Goal: Information Seeking & Learning: Check status

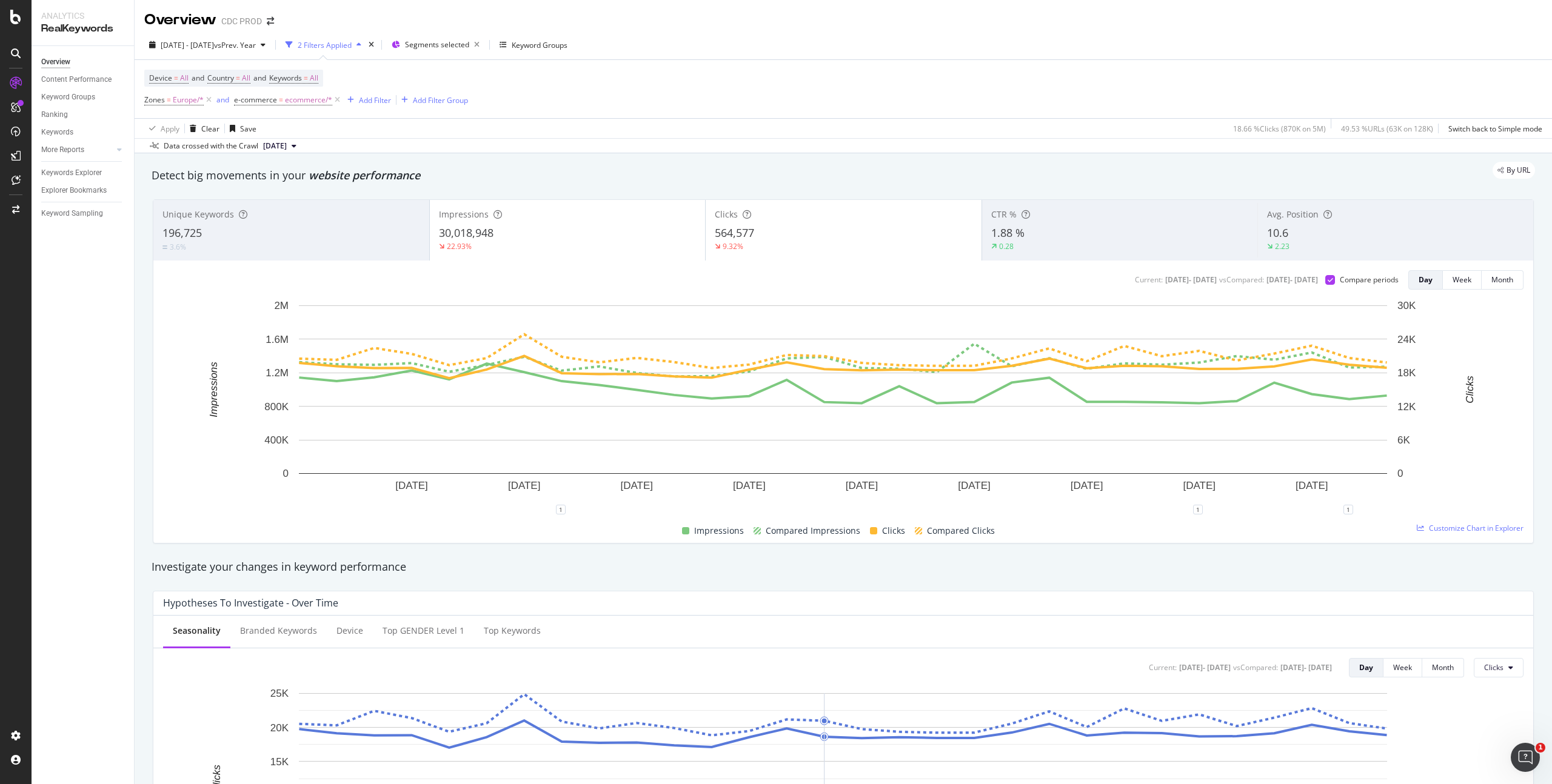
click at [816, 250] on div "9.32%" at bounding box center [844, 247] width 258 height 11
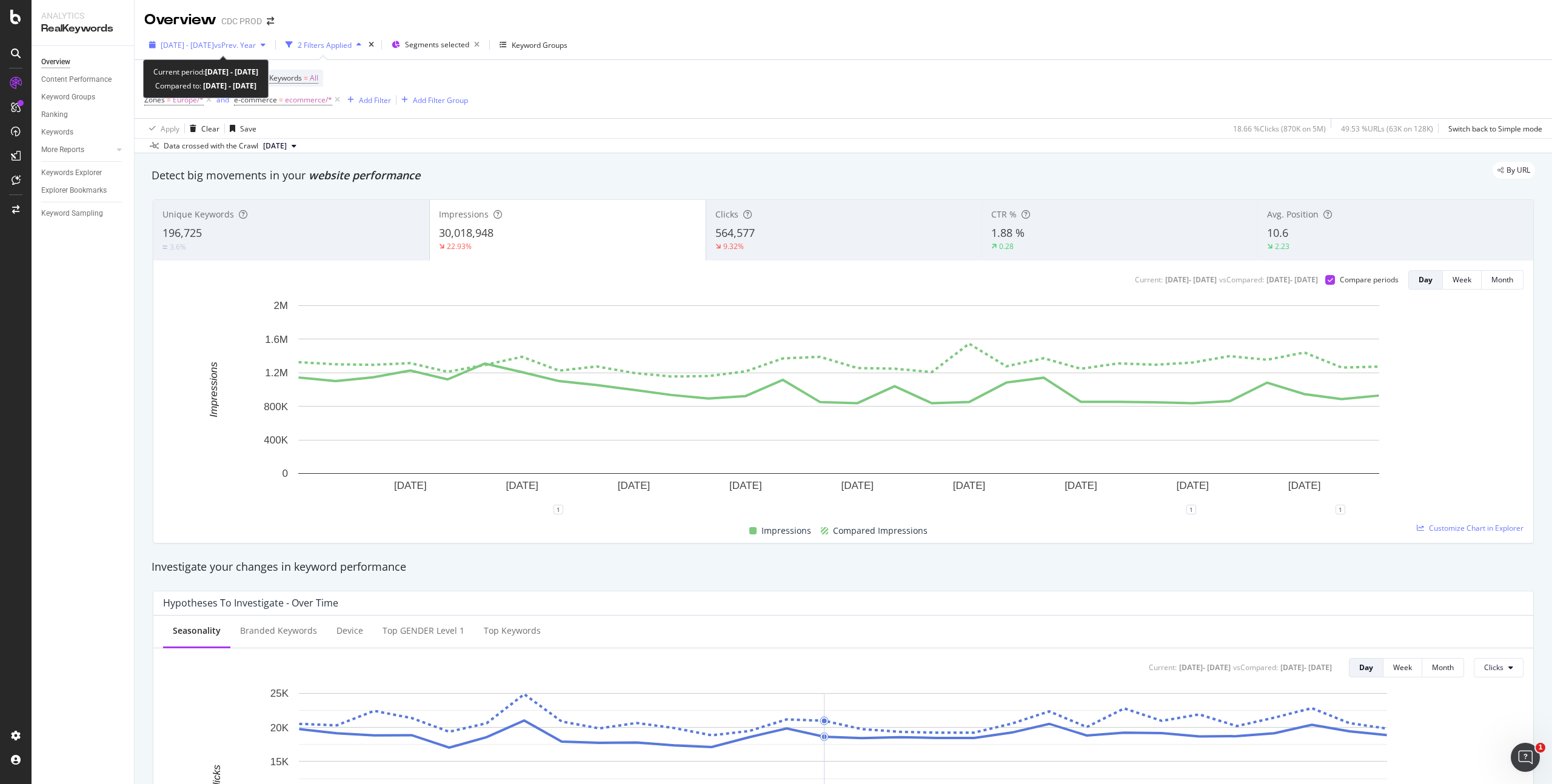
click at [247, 49] on span "vs Prev. Year" at bounding box center [235, 45] width 42 height 10
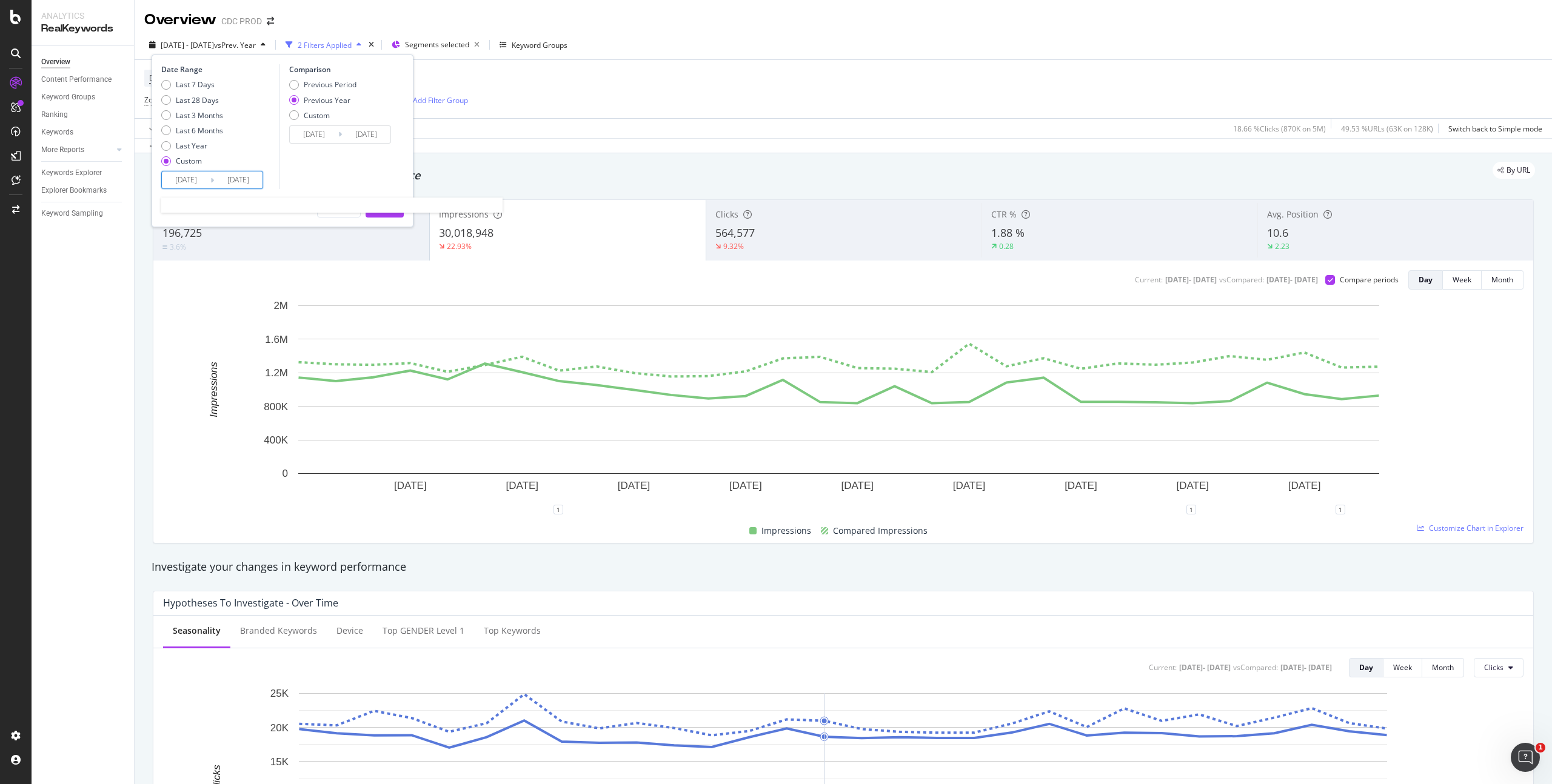
click at [199, 178] on input "[DATE]" at bounding box center [187, 180] width 49 height 17
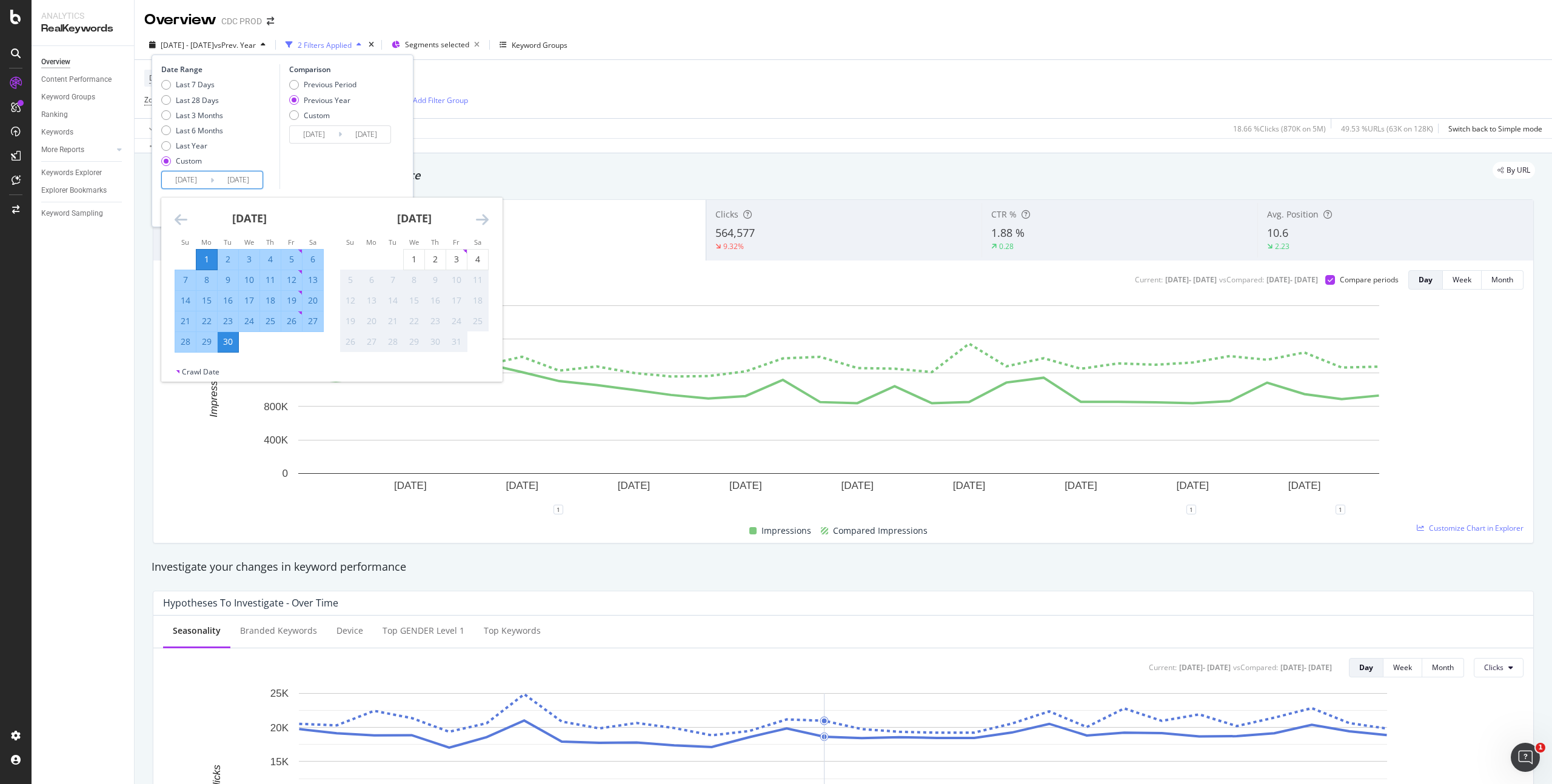
click at [205, 254] on div "1" at bounding box center [207, 259] width 21 height 12
click at [189, 280] on div "7" at bounding box center [186, 280] width 21 height 12
type input "[DATE]"
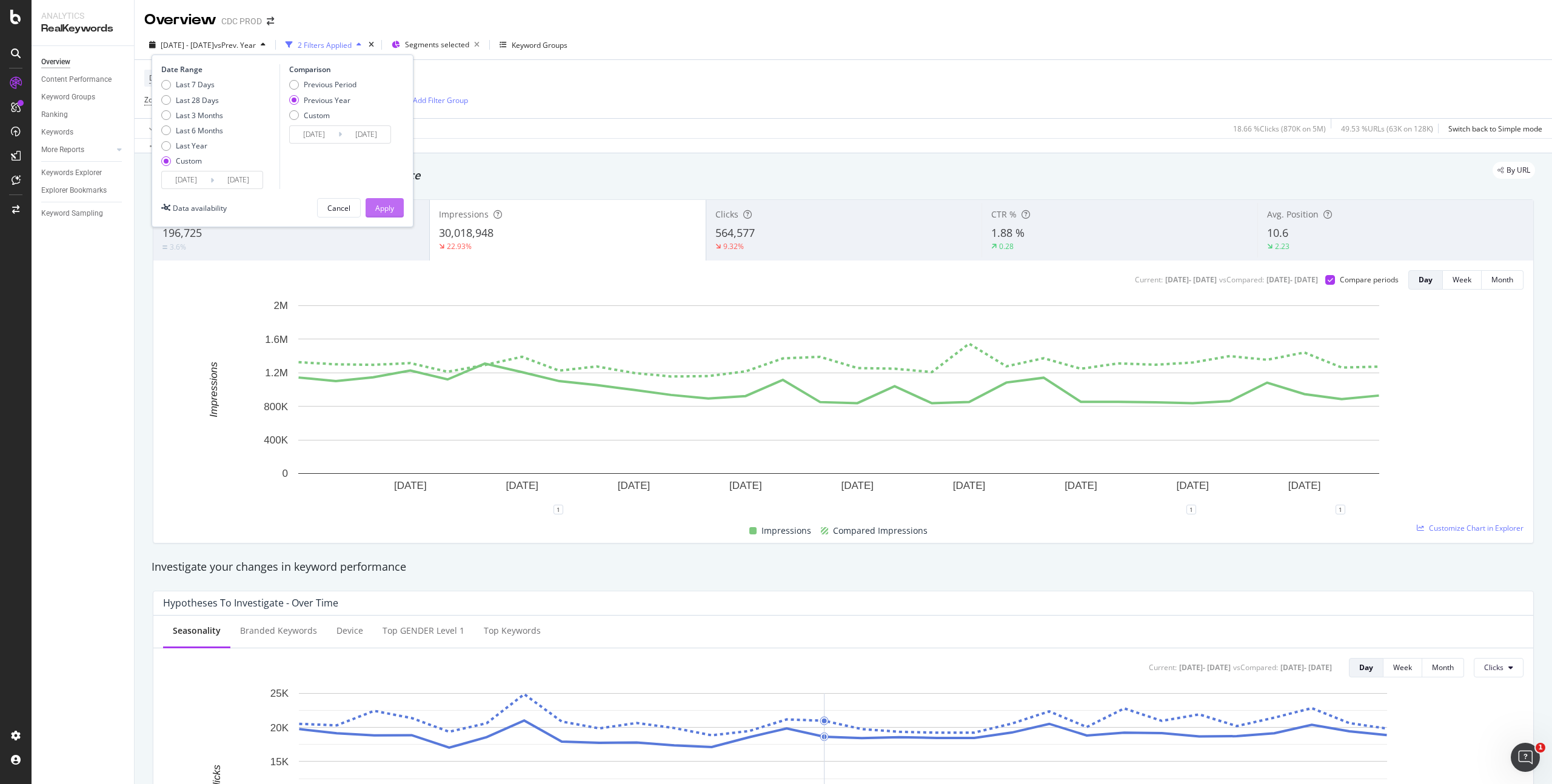
click at [383, 204] on div "Apply" at bounding box center [384, 208] width 19 height 10
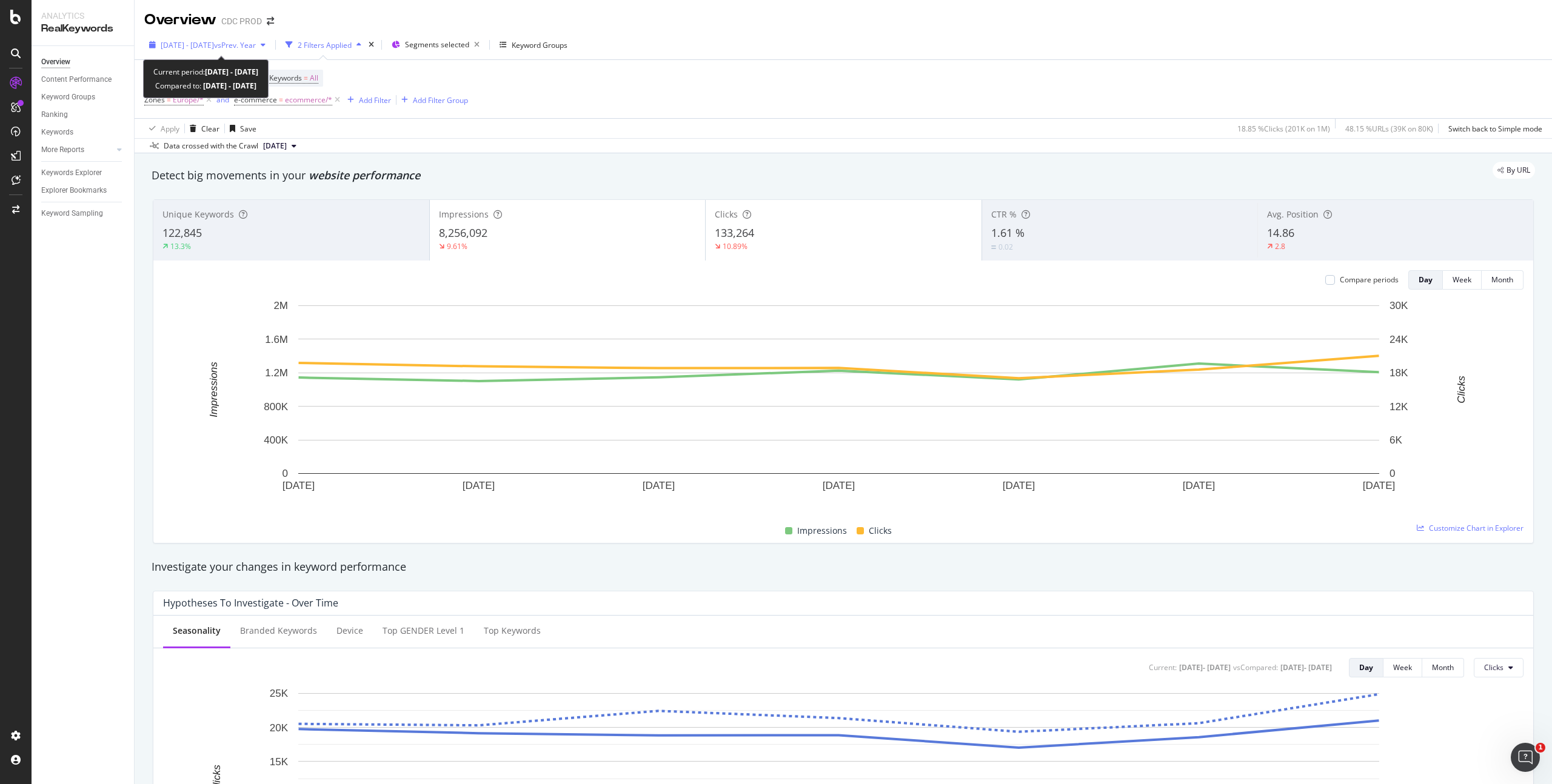
click at [214, 46] on span "[DATE] - [DATE]" at bounding box center [187, 45] width 54 height 10
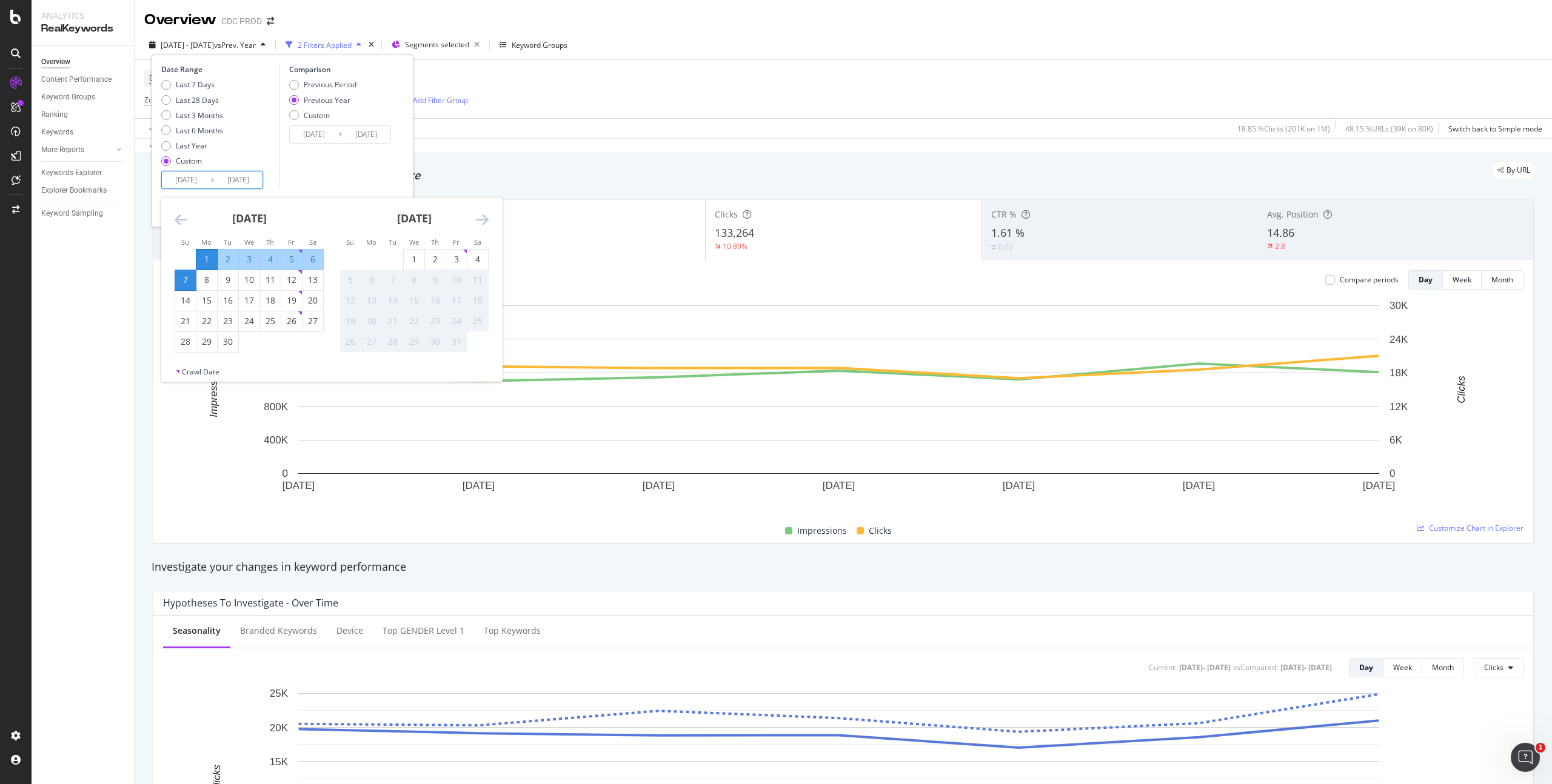
click at [189, 181] on input "[DATE]" at bounding box center [187, 180] width 49 height 17
click at [207, 256] on div "1" at bounding box center [207, 259] width 21 height 12
click at [228, 341] on div "30" at bounding box center [228, 342] width 21 height 12
type input "[DATE]"
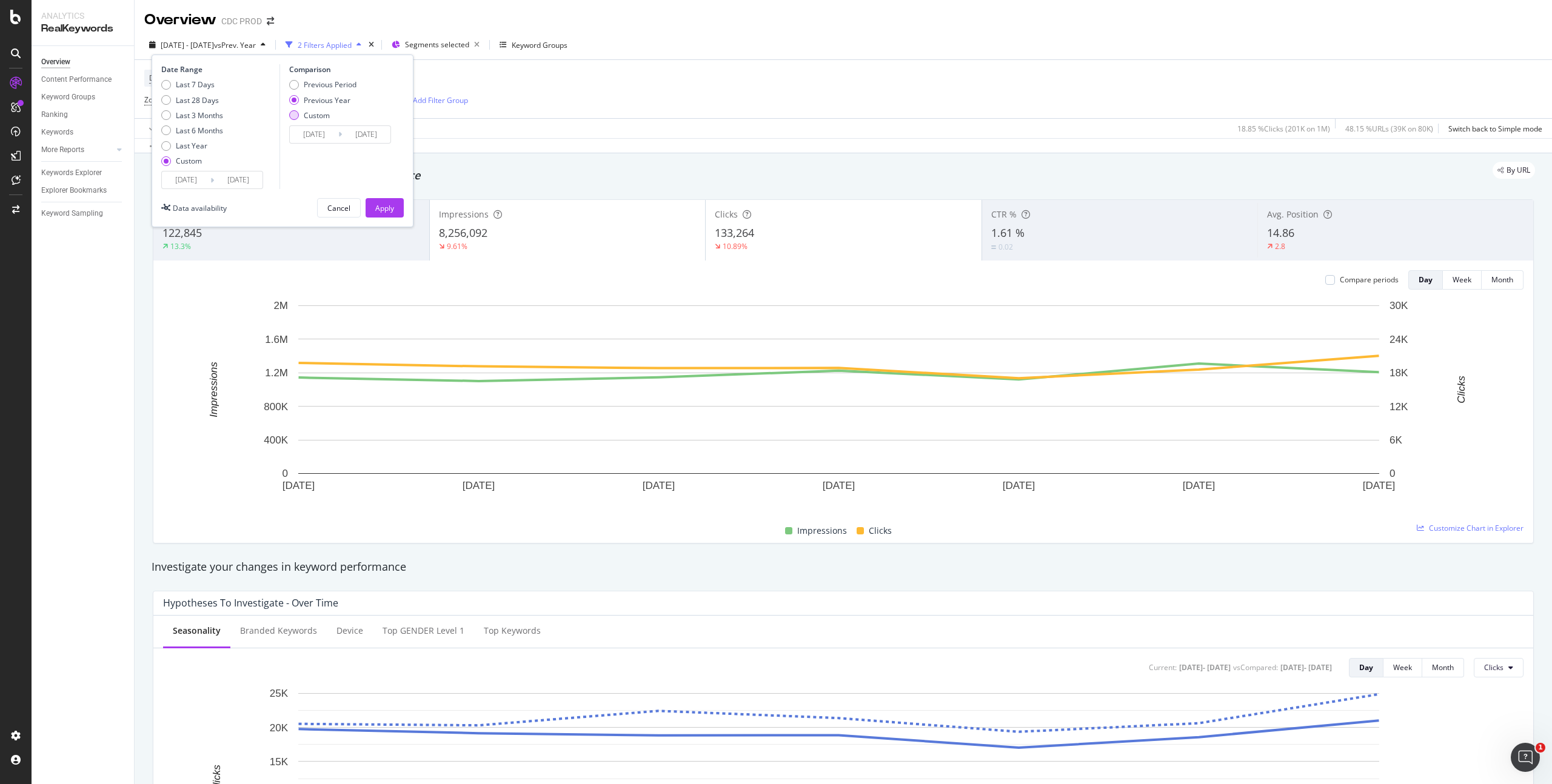
click at [315, 111] on div "Custom" at bounding box center [316, 115] width 26 height 10
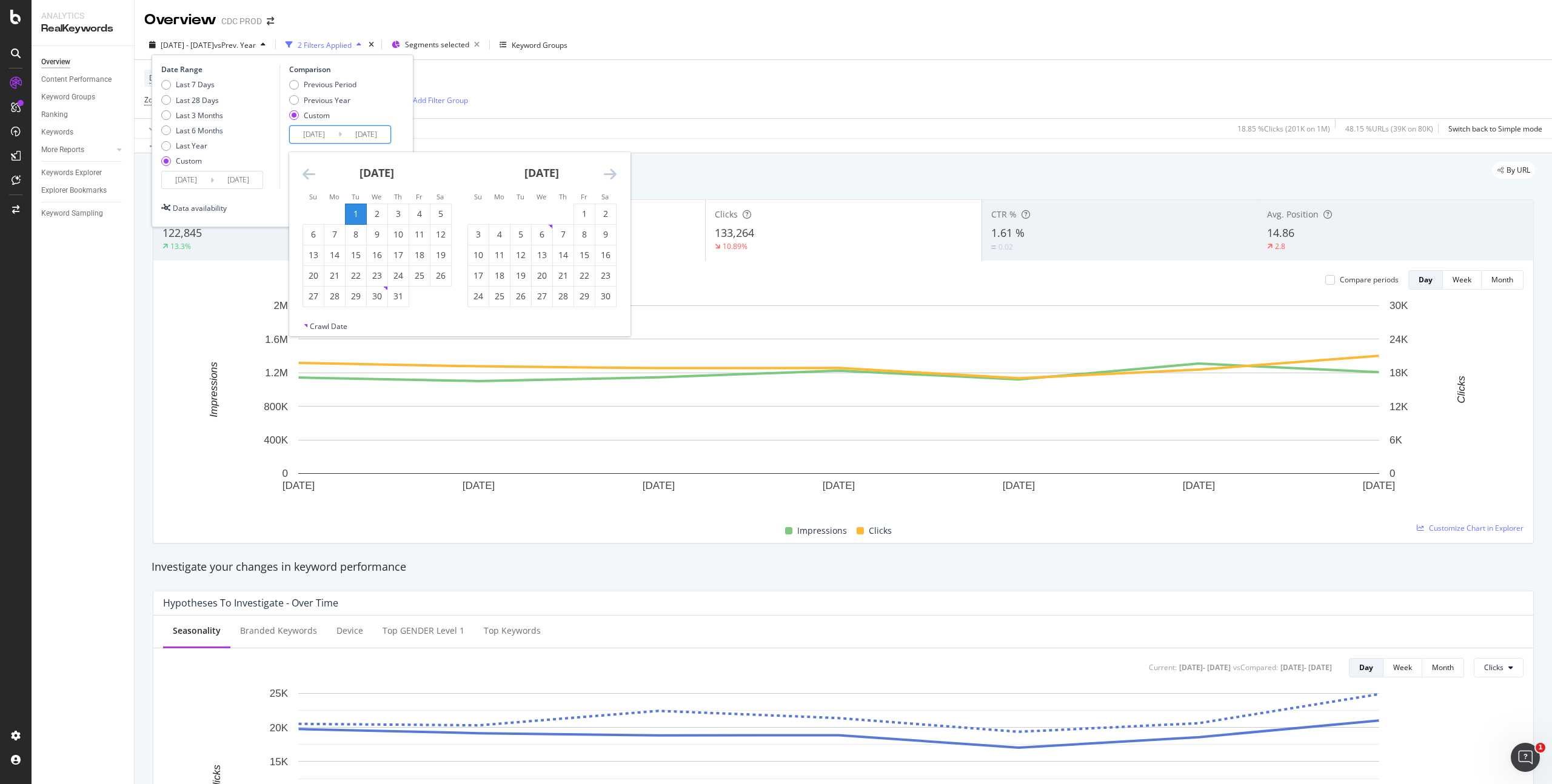
click at [324, 138] on input "[DATE]" at bounding box center [314, 134] width 49 height 17
click at [306, 172] on icon "Move backward to switch to the previous month." at bounding box center [309, 174] width 13 height 15
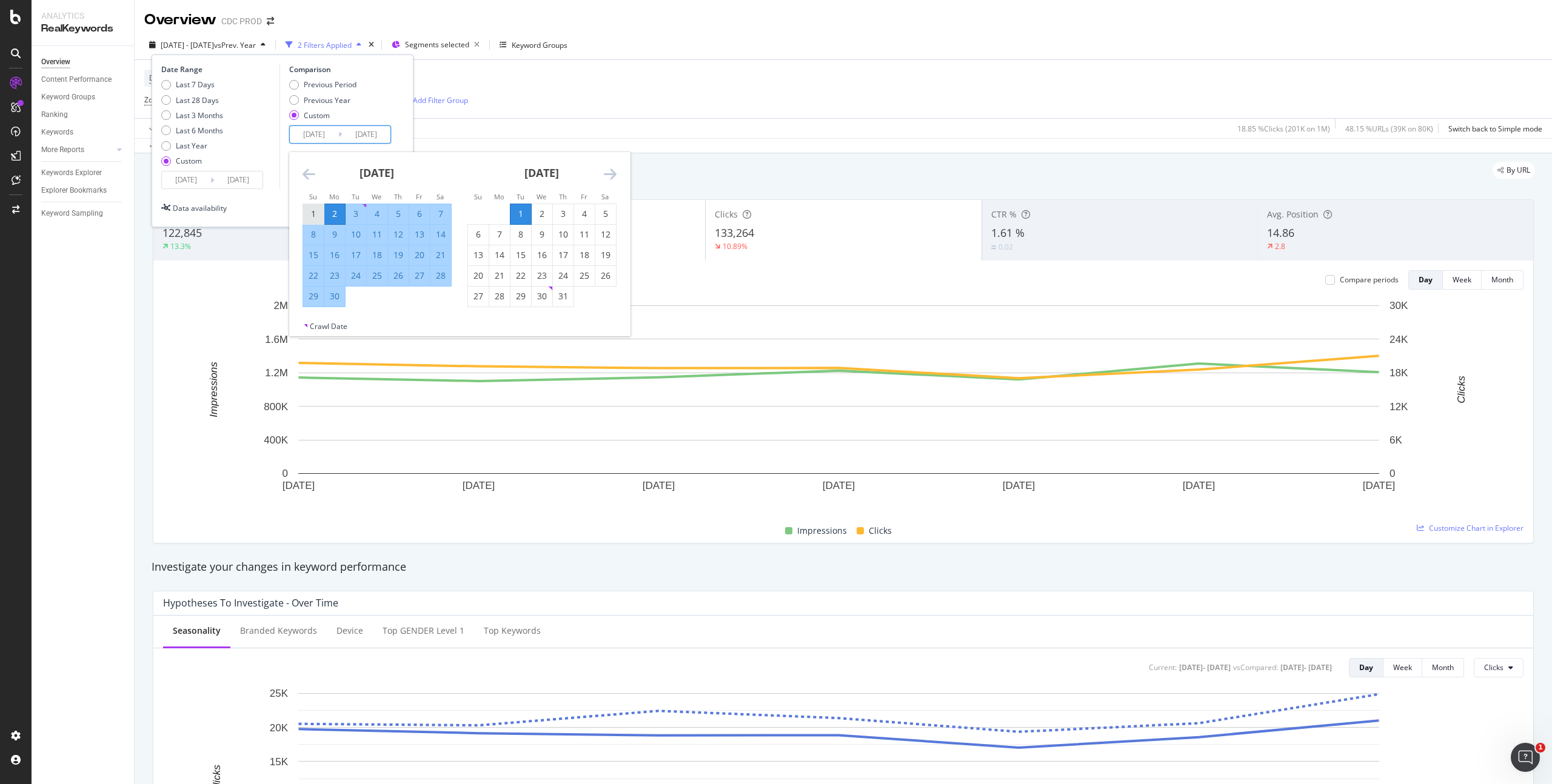
click at [312, 215] on div "1" at bounding box center [314, 214] width 21 height 12
type input "[DATE]"
click at [334, 294] on div "30" at bounding box center [335, 296] width 21 height 12
type input "[DATE]"
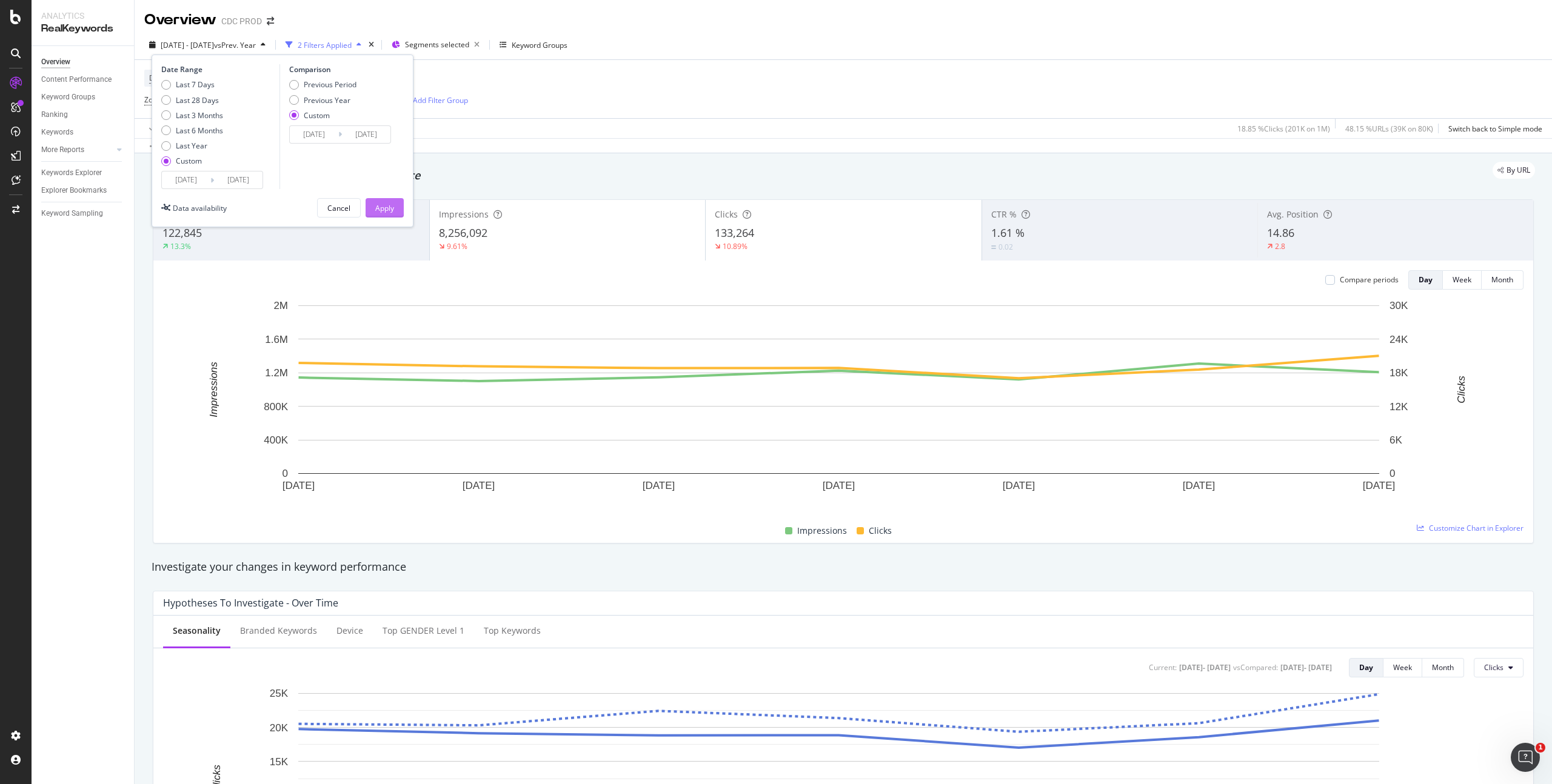
click at [388, 205] on div "Apply" at bounding box center [384, 208] width 19 height 10
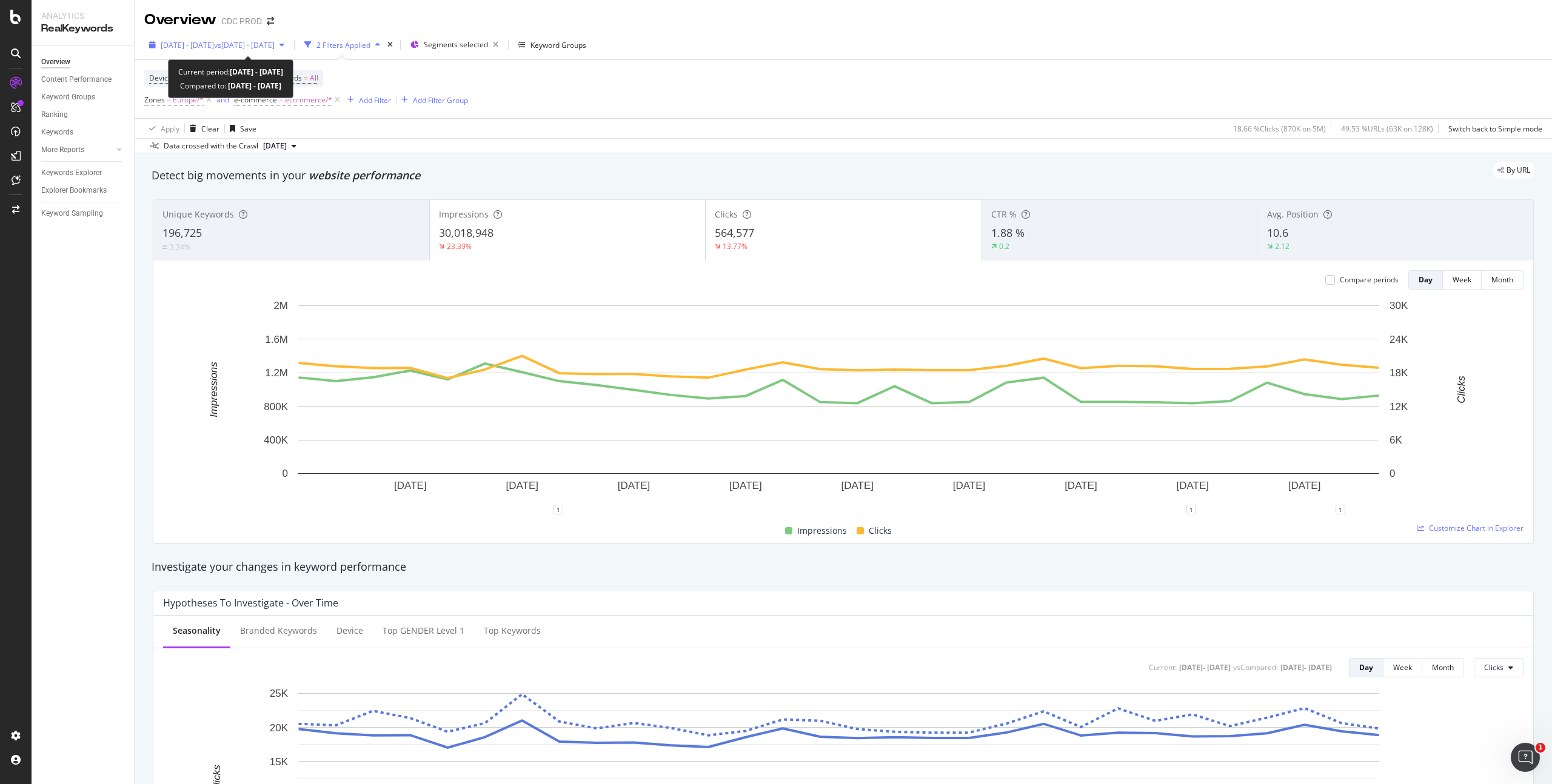
click at [211, 42] on span "[DATE] - [DATE]" at bounding box center [187, 45] width 54 height 10
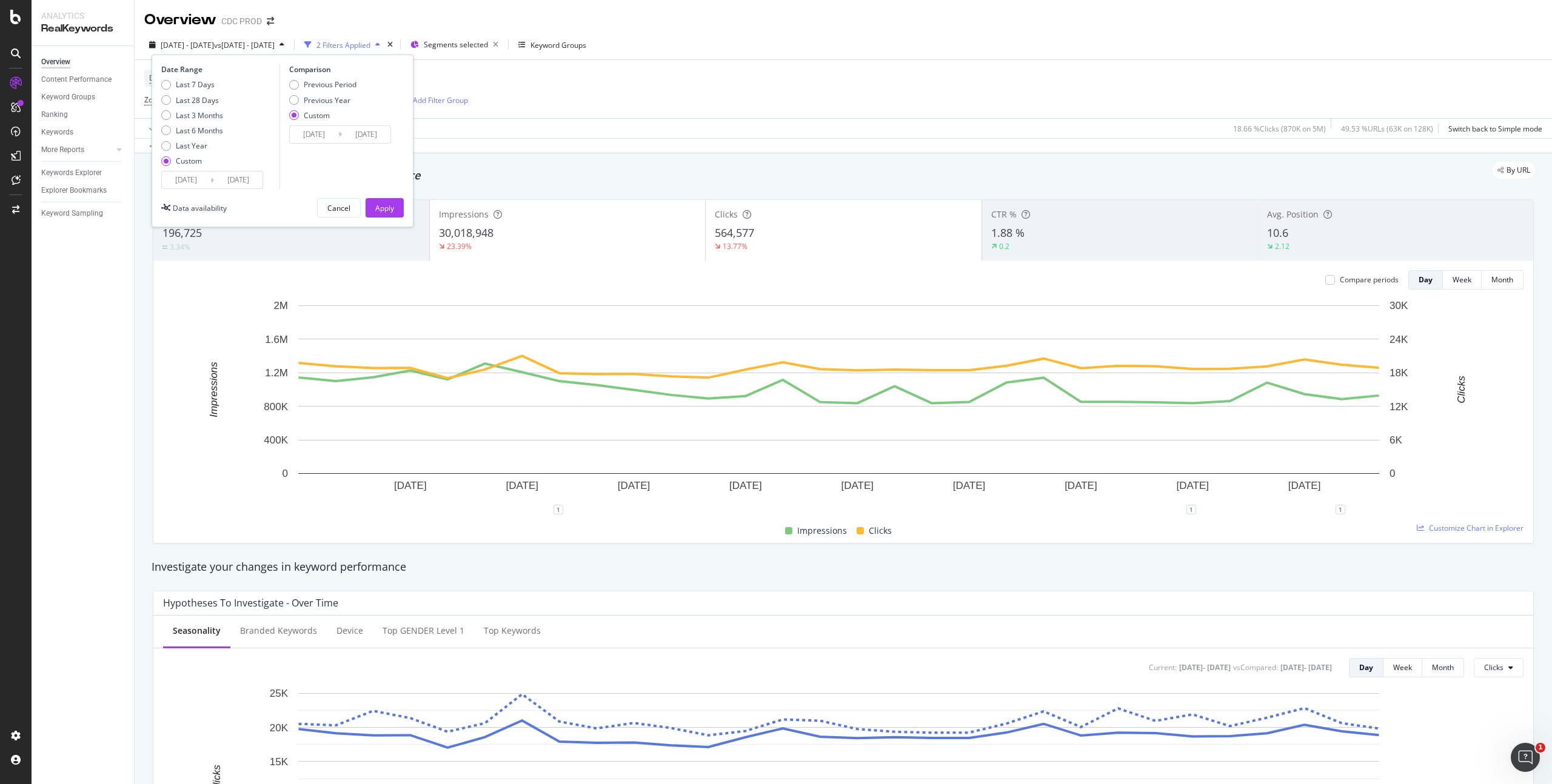
click at [193, 184] on input "[DATE]" at bounding box center [187, 180] width 49 height 17
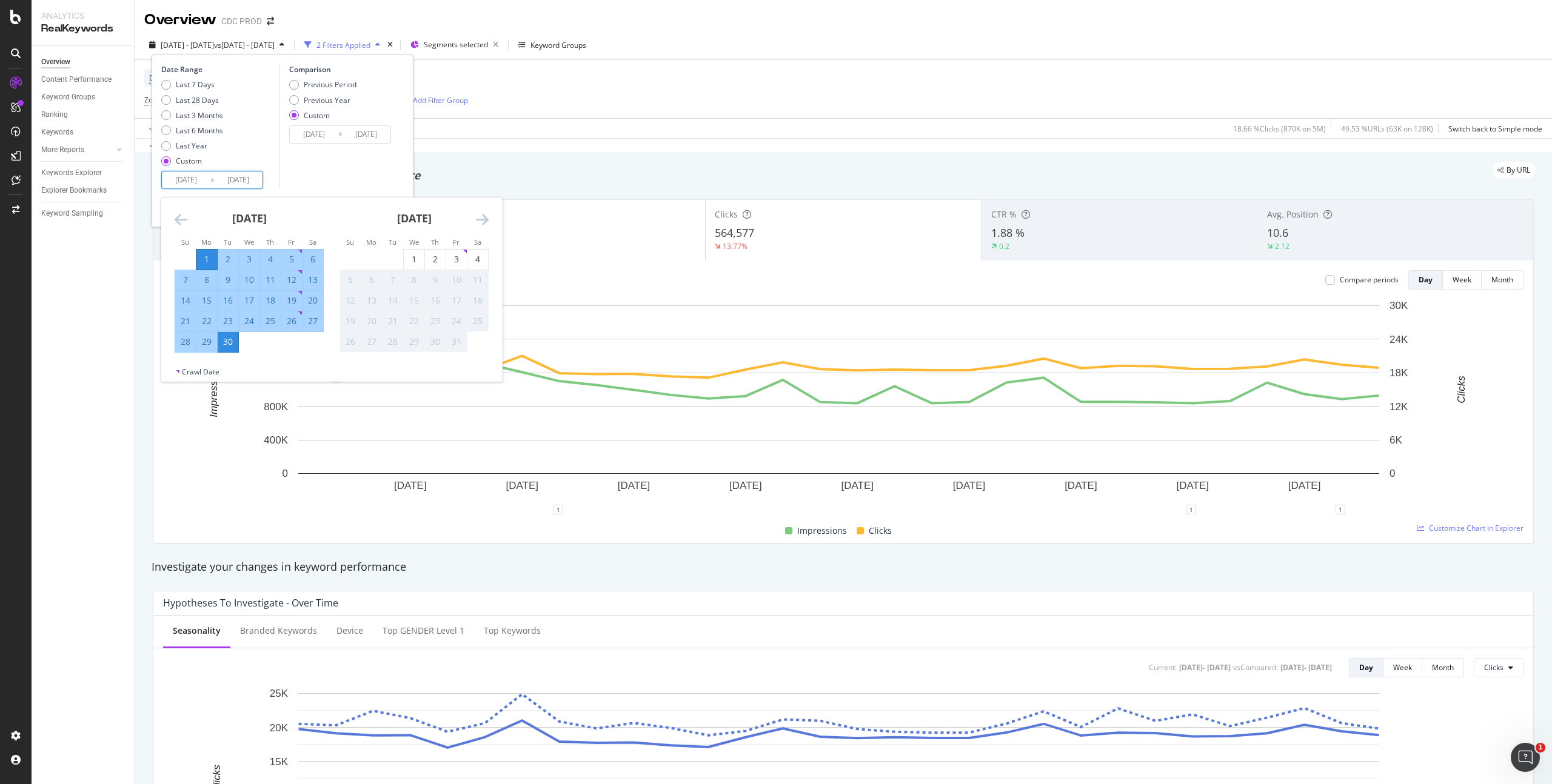
click at [204, 255] on div "1" at bounding box center [207, 259] width 21 height 12
click at [181, 276] on div "7" at bounding box center [186, 280] width 21 height 12
type input "[DATE]"
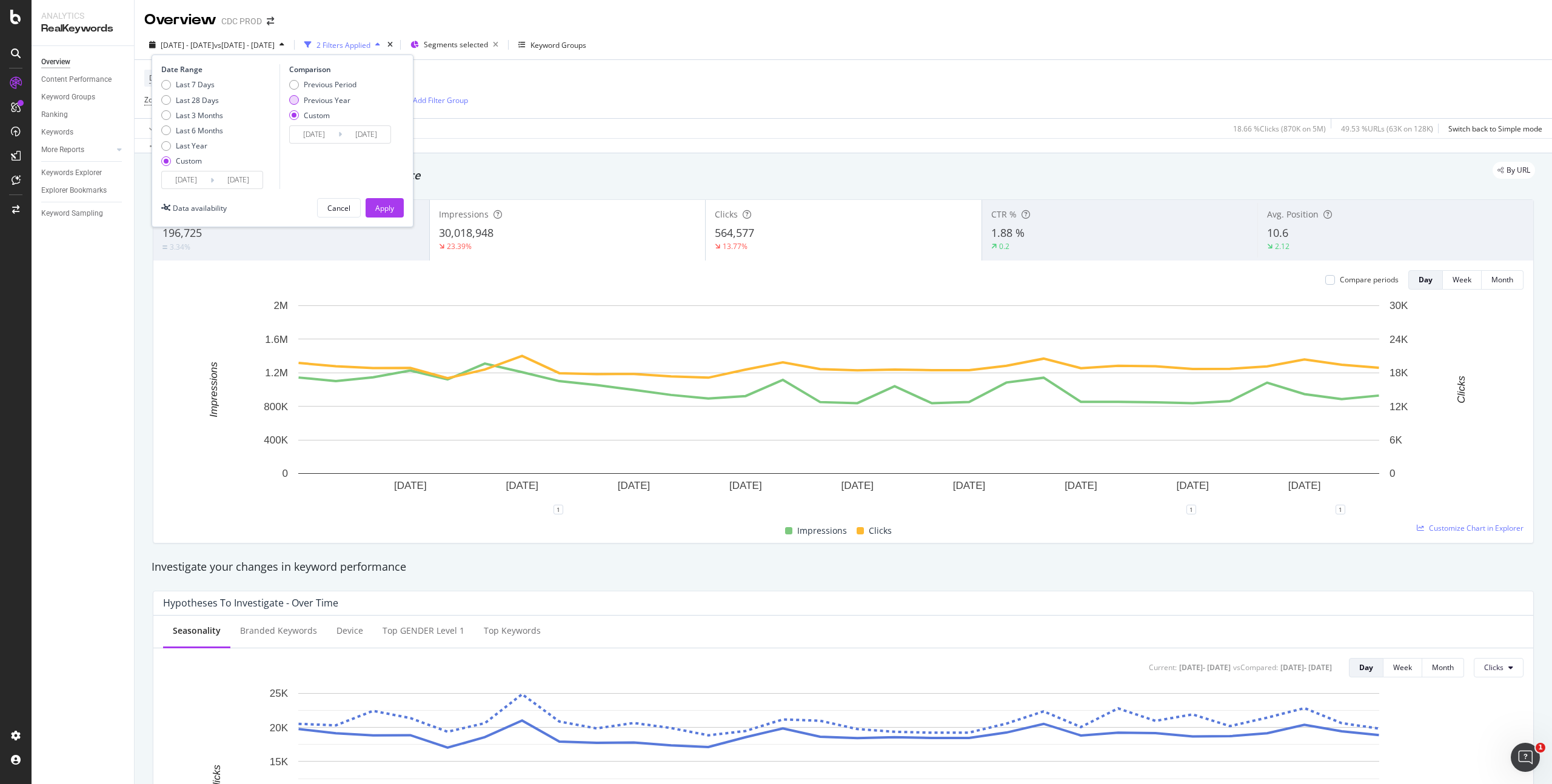
click at [334, 102] on div "Previous Year" at bounding box center [326, 100] width 47 height 10
type input "[DATE]"
click at [383, 206] on div "Apply" at bounding box center [384, 208] width 19 height 10
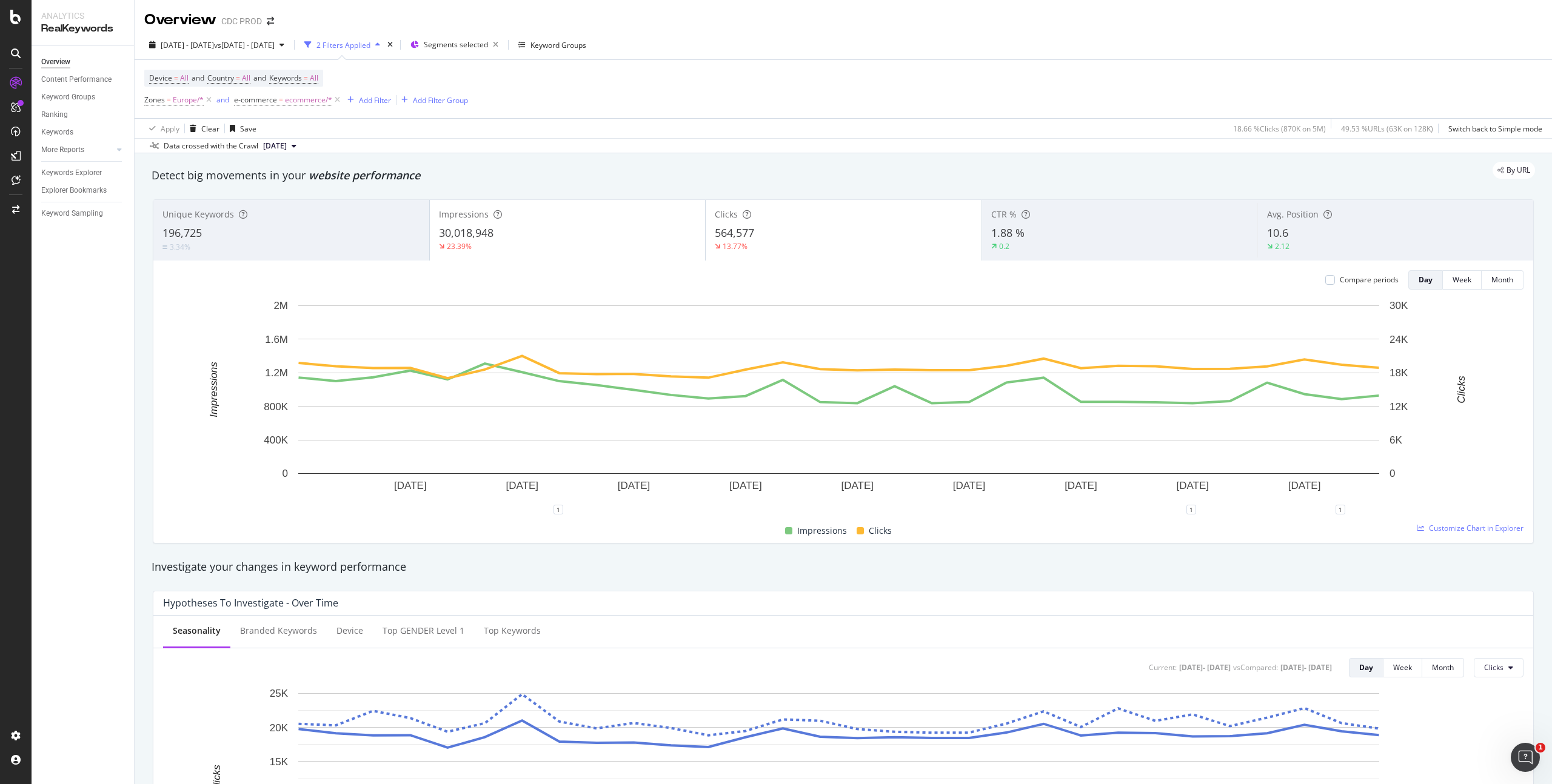
click at [1013, 230] on span "1.88 %" at bounding box center [1008, 232] width 33 height 15
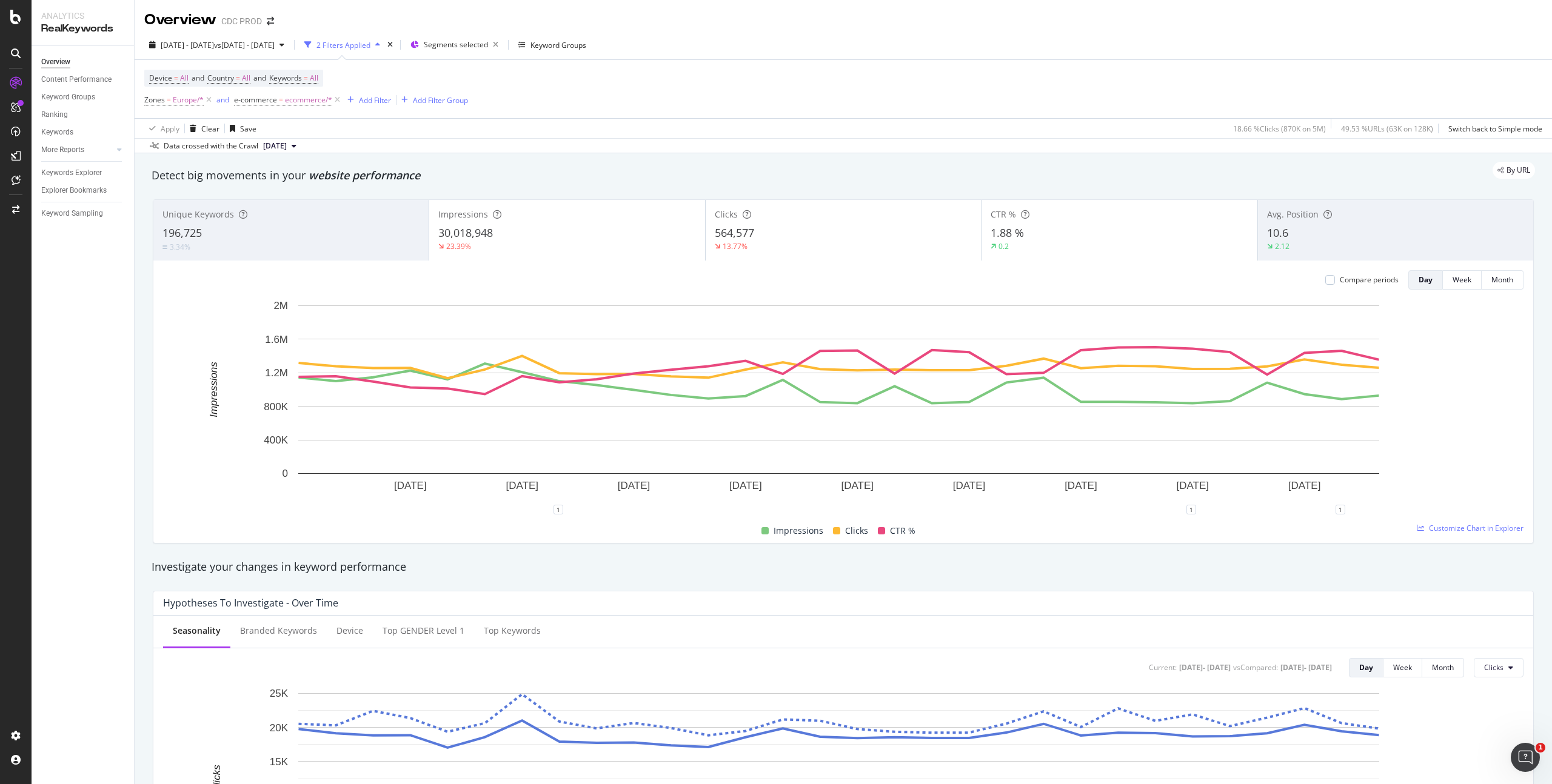
click at [803, 241] on div "13.77%" at bounding box center [843, 247] width 257 height 11
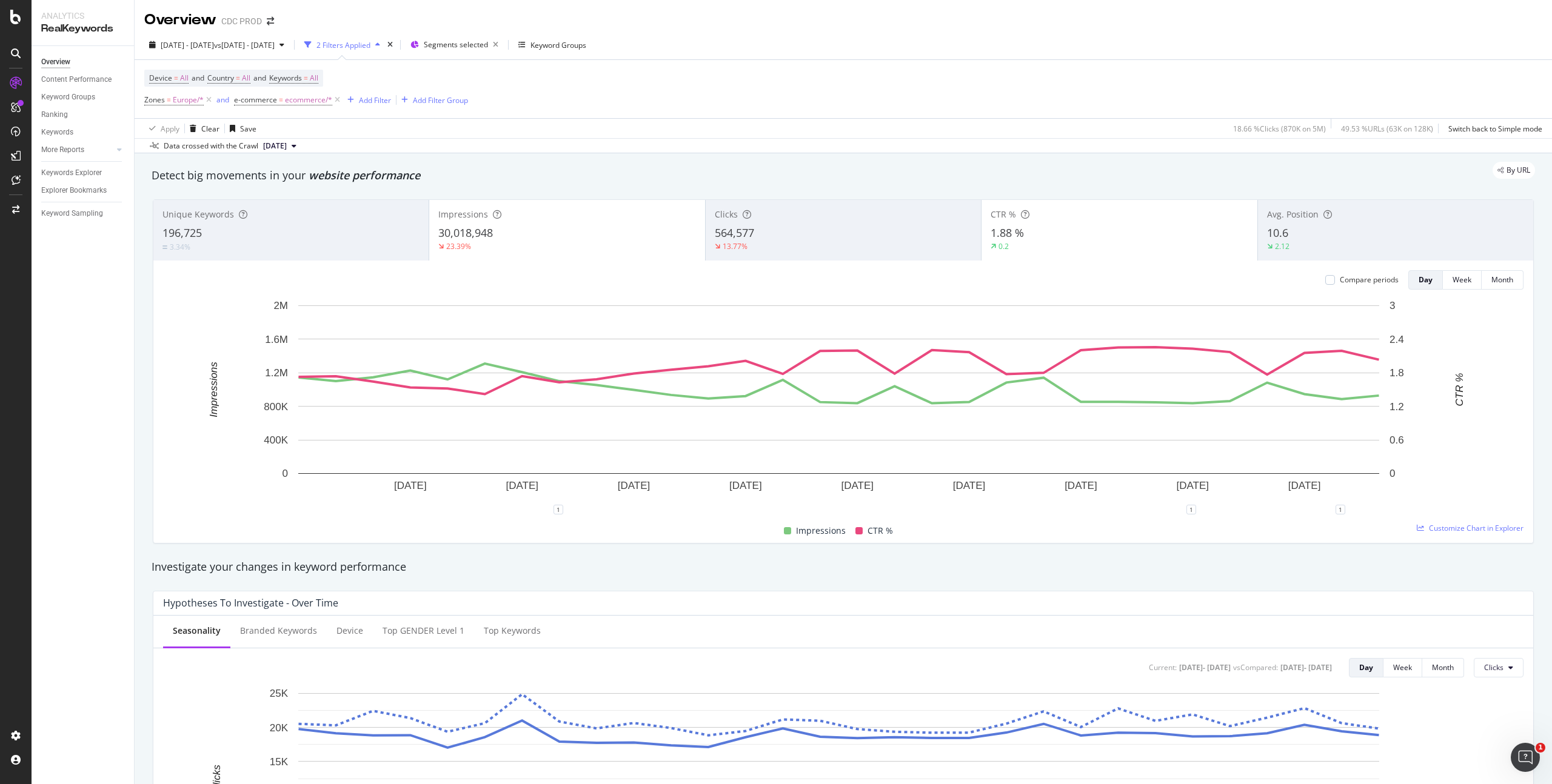
click at [558, 242] on div "23.39%" at bounding box center [567, 247] width 257 height 11
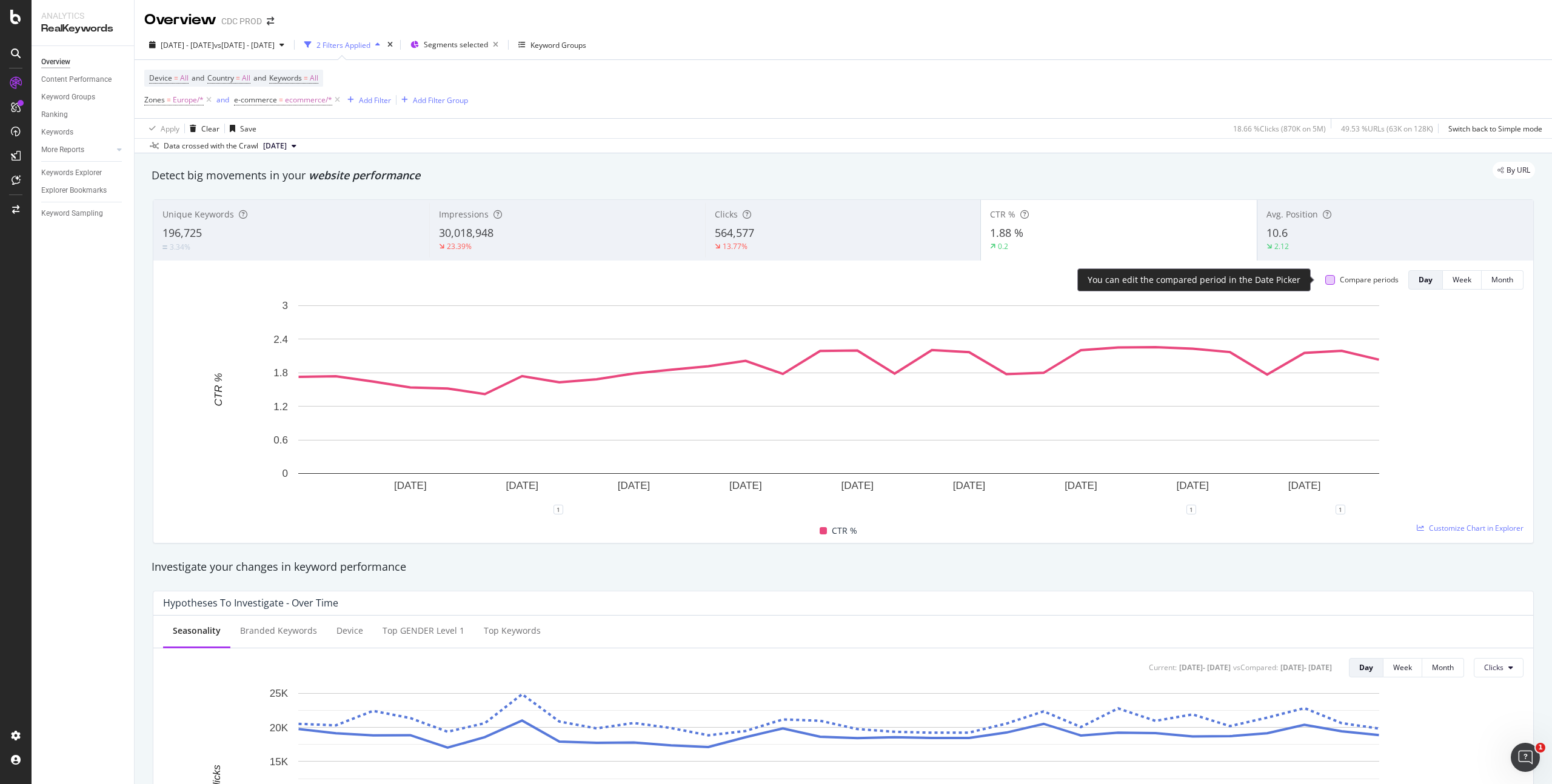
click at [1325, 280] on div at bounding box center [1330, 280] width 10 height 10
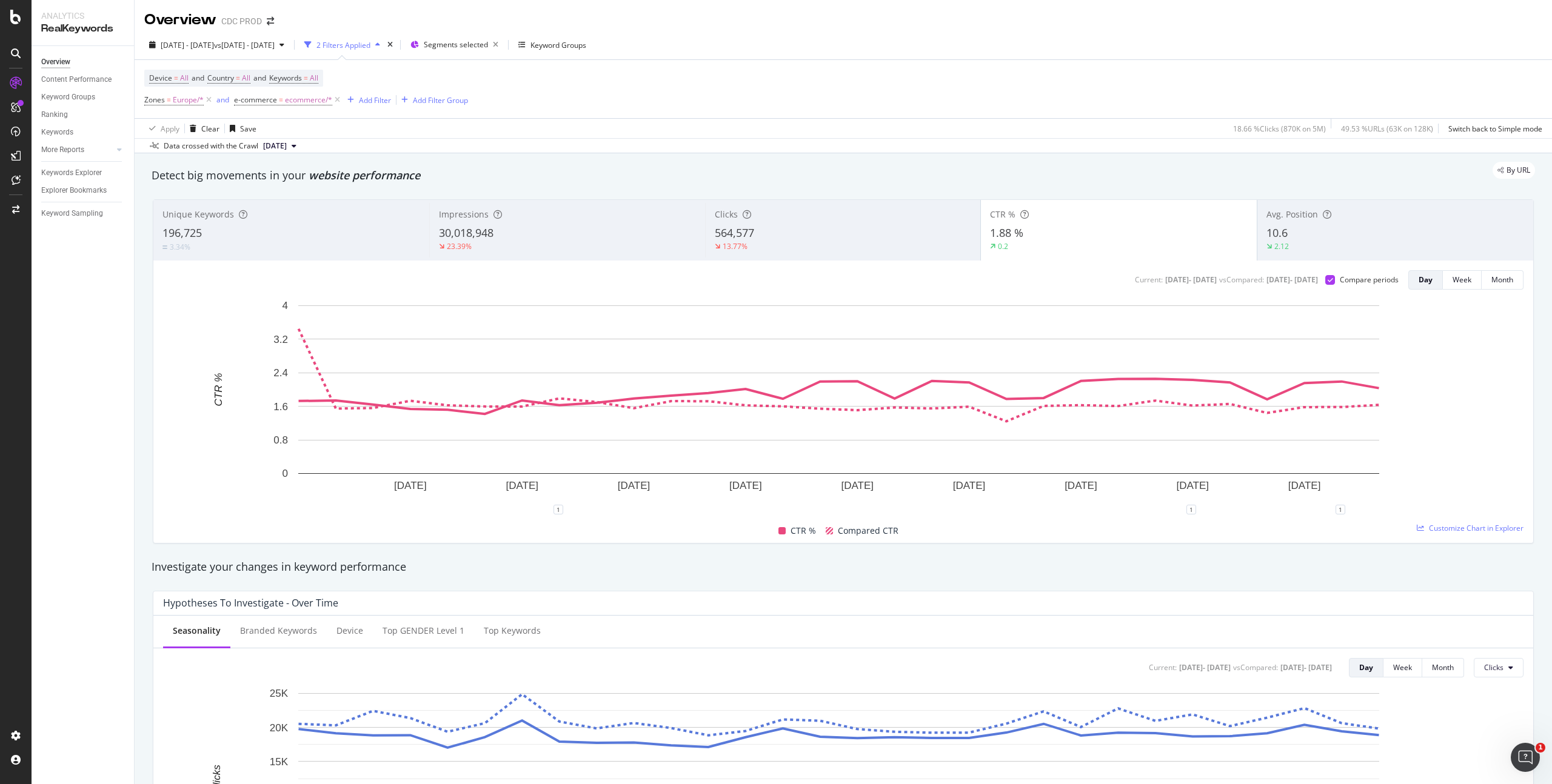
click at [323, 80] on div "Device = All and Country = All and Keywords = All" at bounding box center [233, 78] width 179 height 17
click at [318, 77] on span "All" at bounding box center [314, 78] width 8 height 17
click at [305, 110] on icon "button" at bounding box center [307, 106] width 5 height 7
click at [331, 148] on span "Branded" at bounding box center [359, 149] width 124 height 11
click at [406, 132] on div "Apply" at bounding box center [411, 132] width 19 height 10
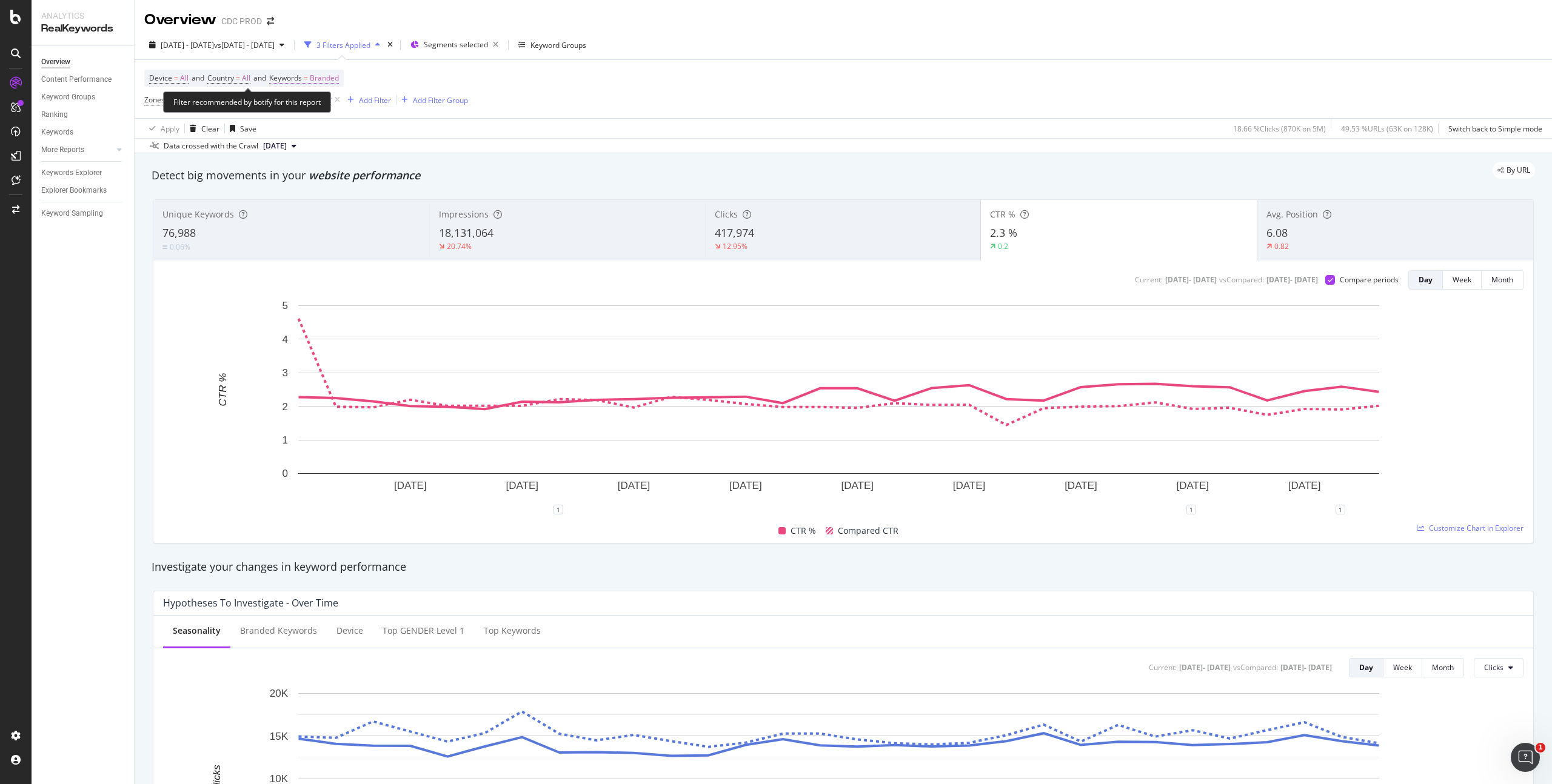
click at [338, 77] on span "Branded" at bounding box center [324, 78] width 29 height 17
click at [307, 109] on span "Branded" at bounding box center [303, 106] width 34 height 10
click at [346, 132] on span "Non-Branded" at bounding box center [359, 131] width 124 height 11
click at [406, 131] on div "Apply" at bounding box center [411, 132] width 19 height 10
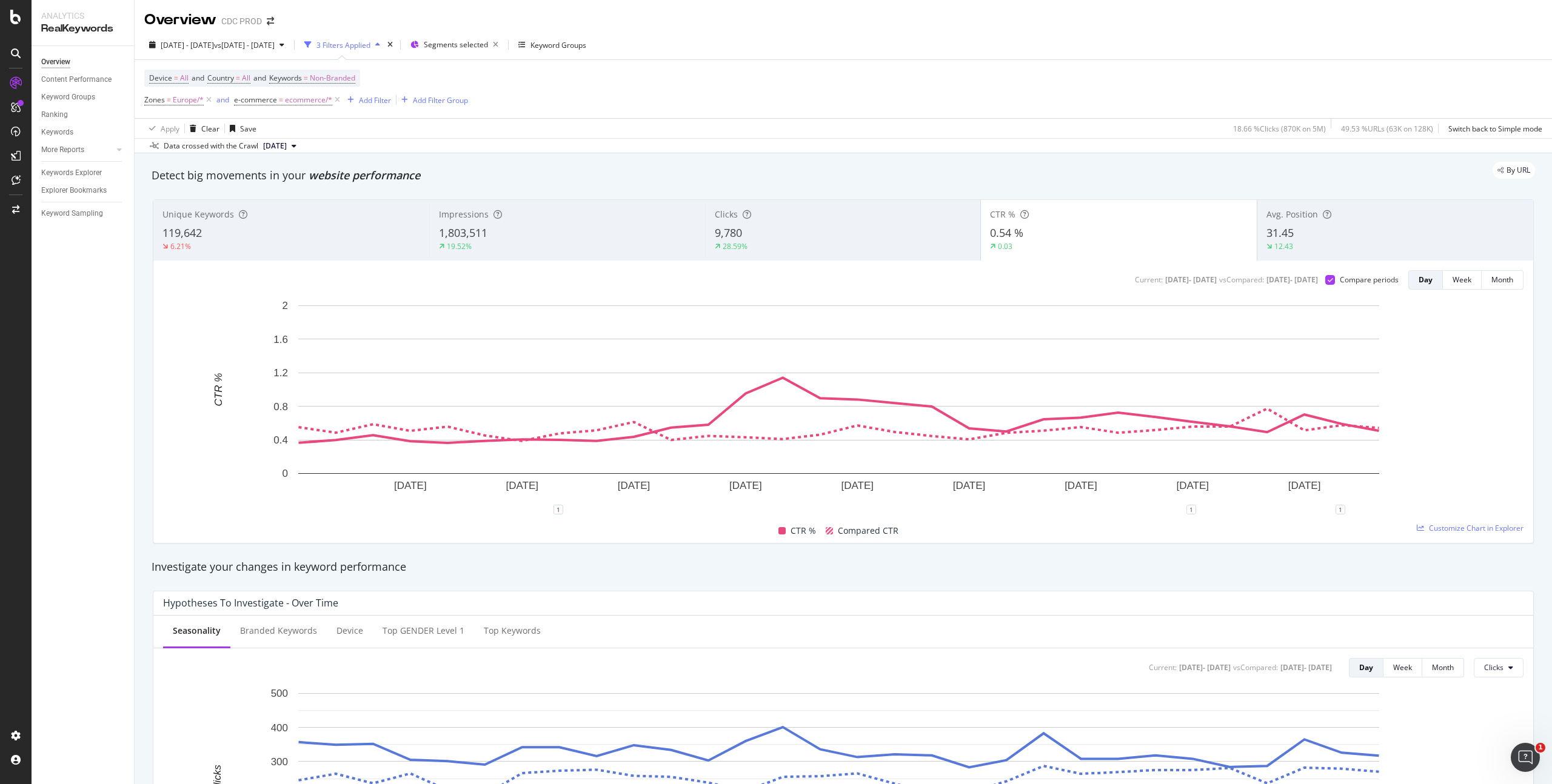
click at [807, 254] on div "Clicks 9,780 28.59%" at bounding box center [843, 230] width 276 height 54
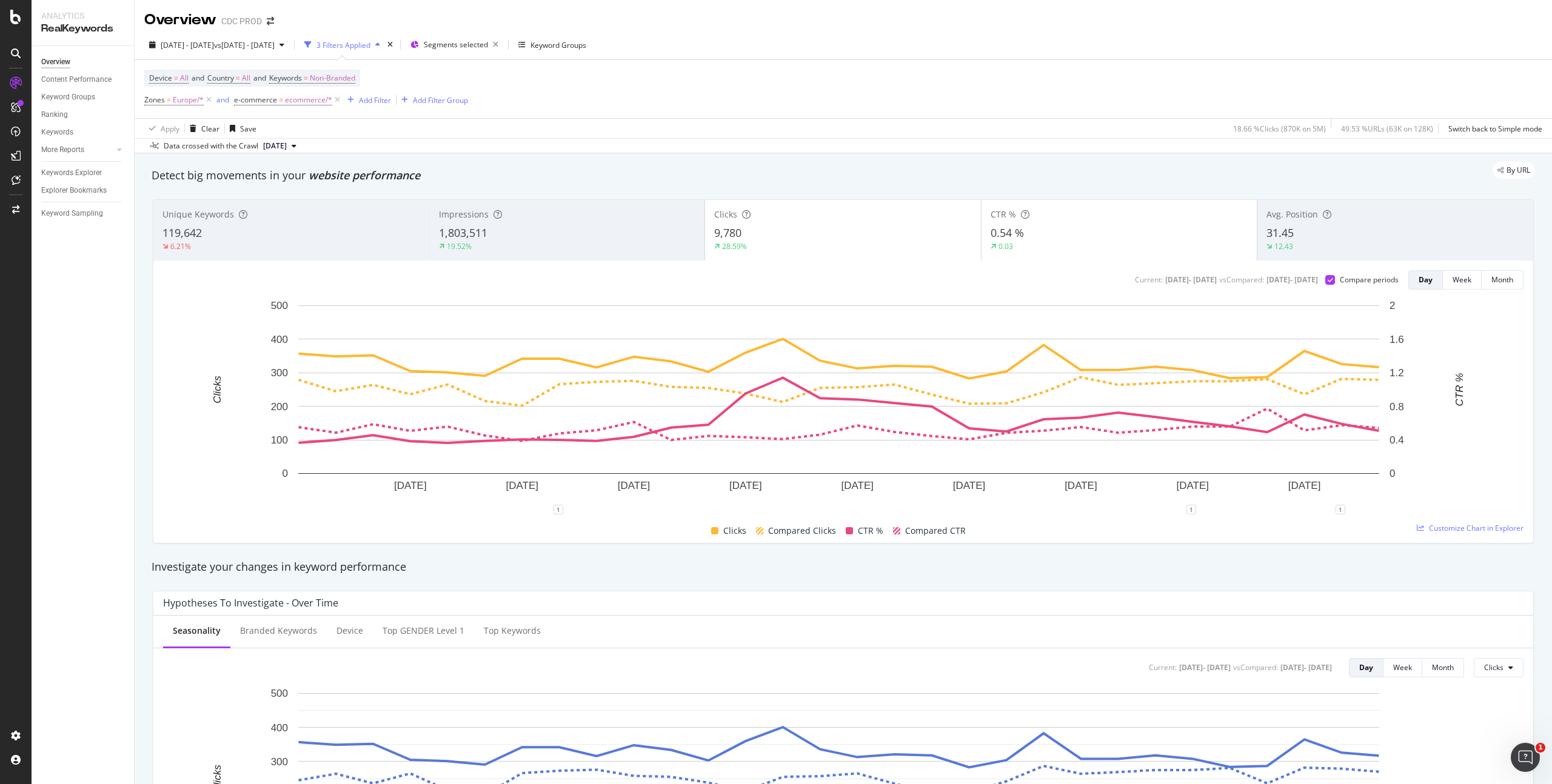
click at [1074, 233] on div "0.54 %" at bounding box center [1119, 233] width 258 height 16
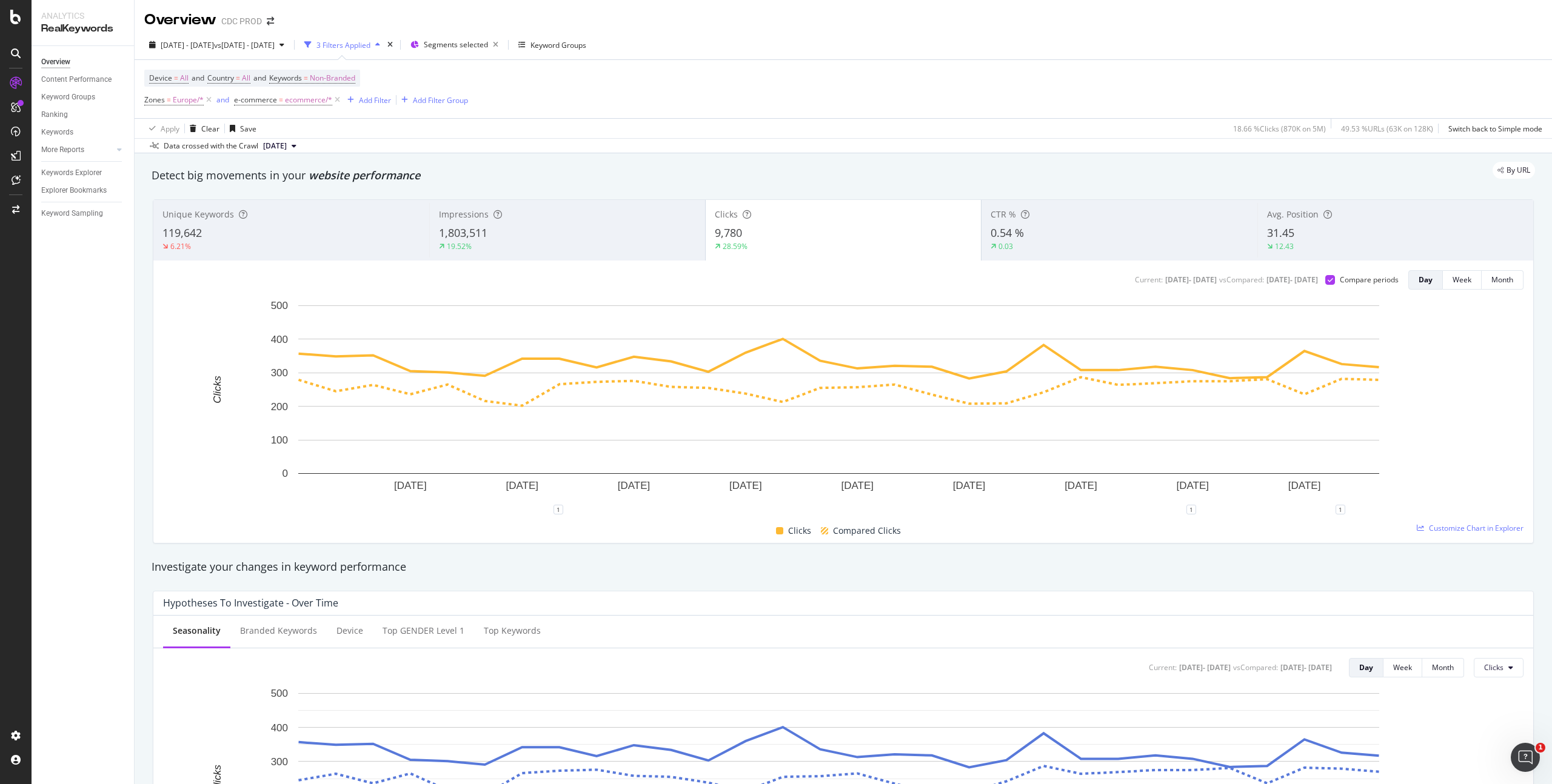
click at [555, 218] on div "Impressions" at bounding box center [567, 214] width 257 height 12
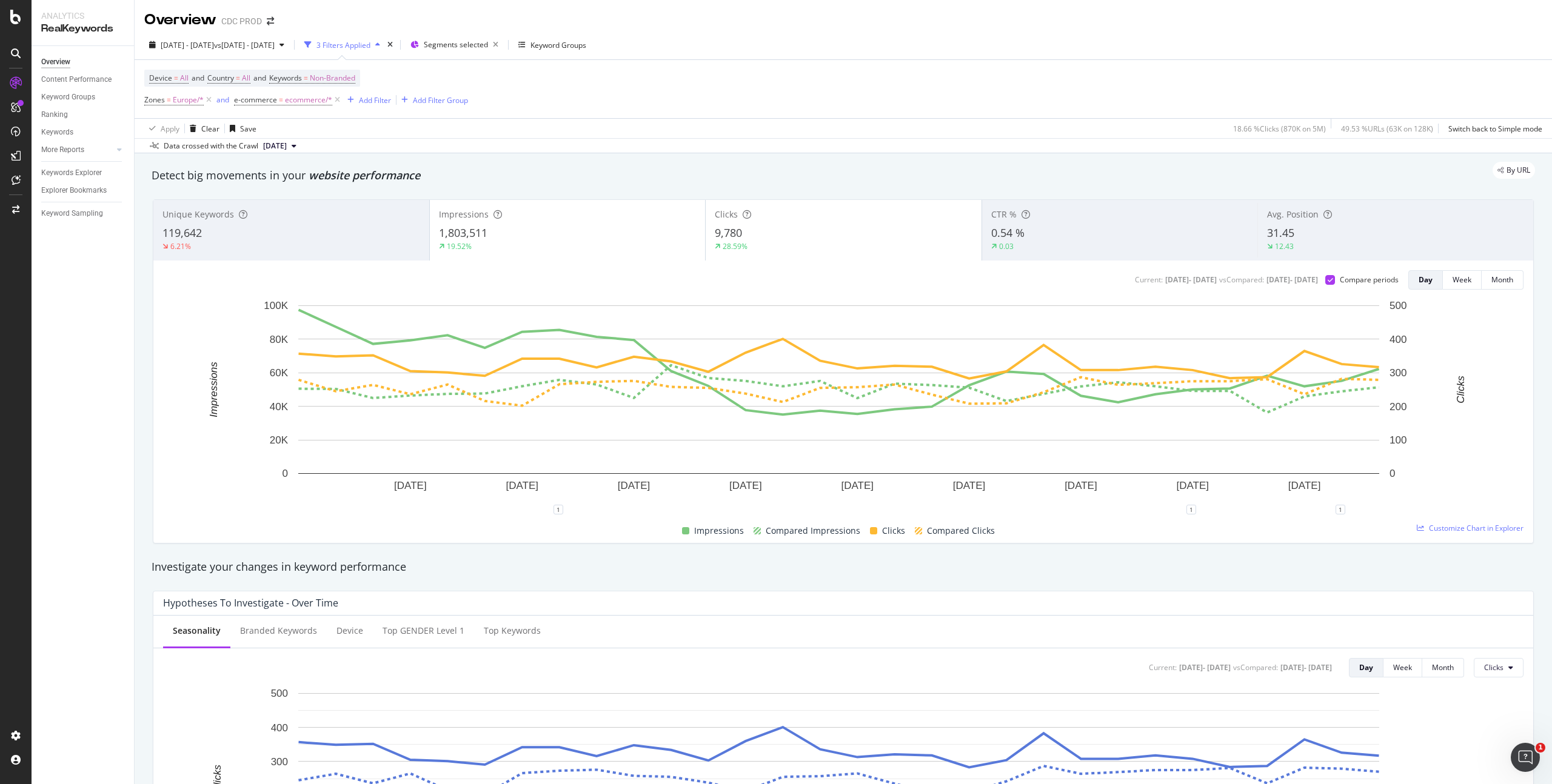
click at [554, 227] on div "1,803,511" at bounding box center [568, 233] width 258 height 16
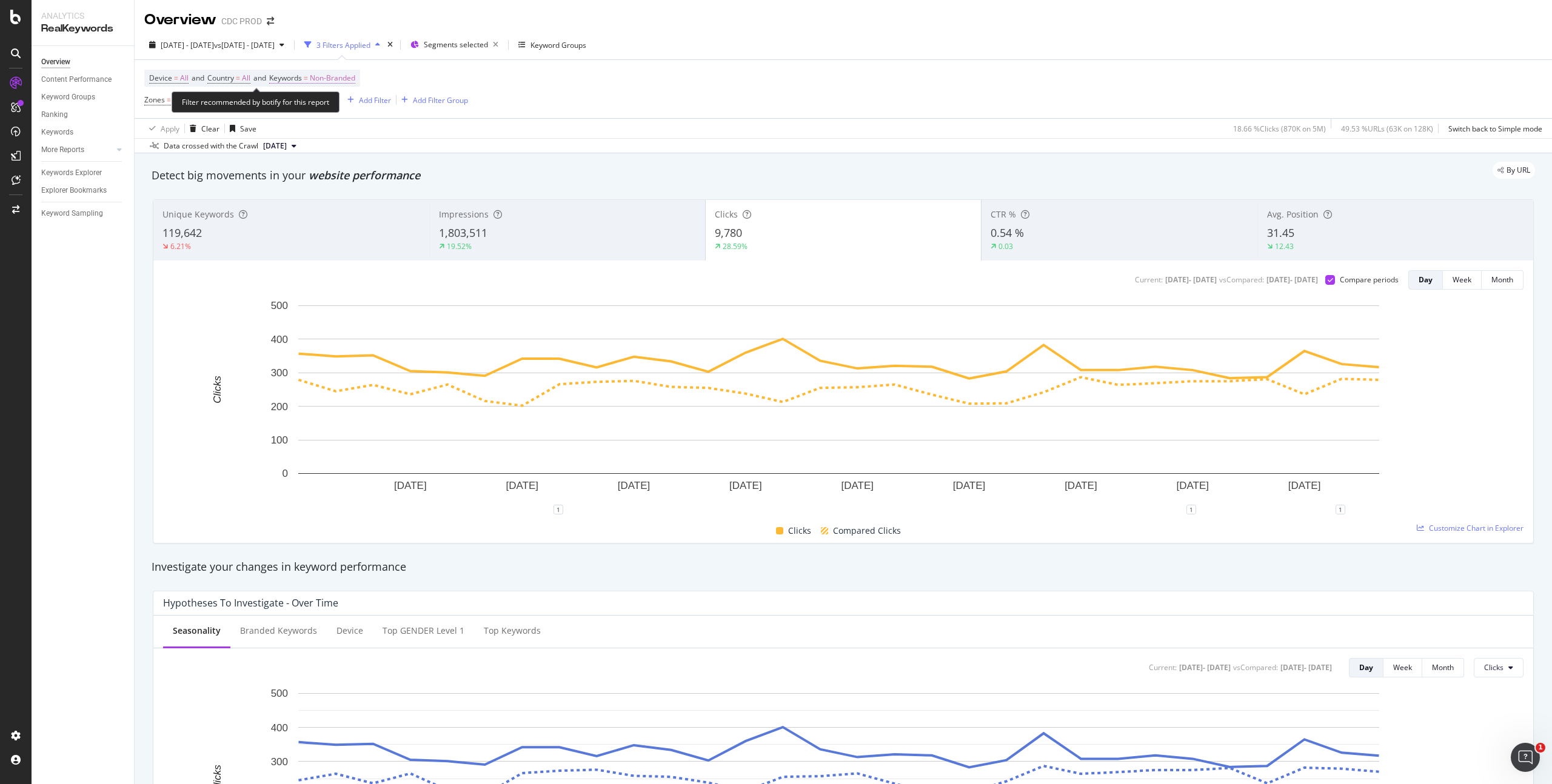
click at [355, 74] on span "Non-Branded" at bounding box center [332, 78] width 45 height 17
drag, startPoint x: 338, startPoint y: 105, endPoint x: 340, endPoint y: 111, distance: 6.3
click at [338, 105] on div "button" at bounding box center [344, 106] width 15 height 7
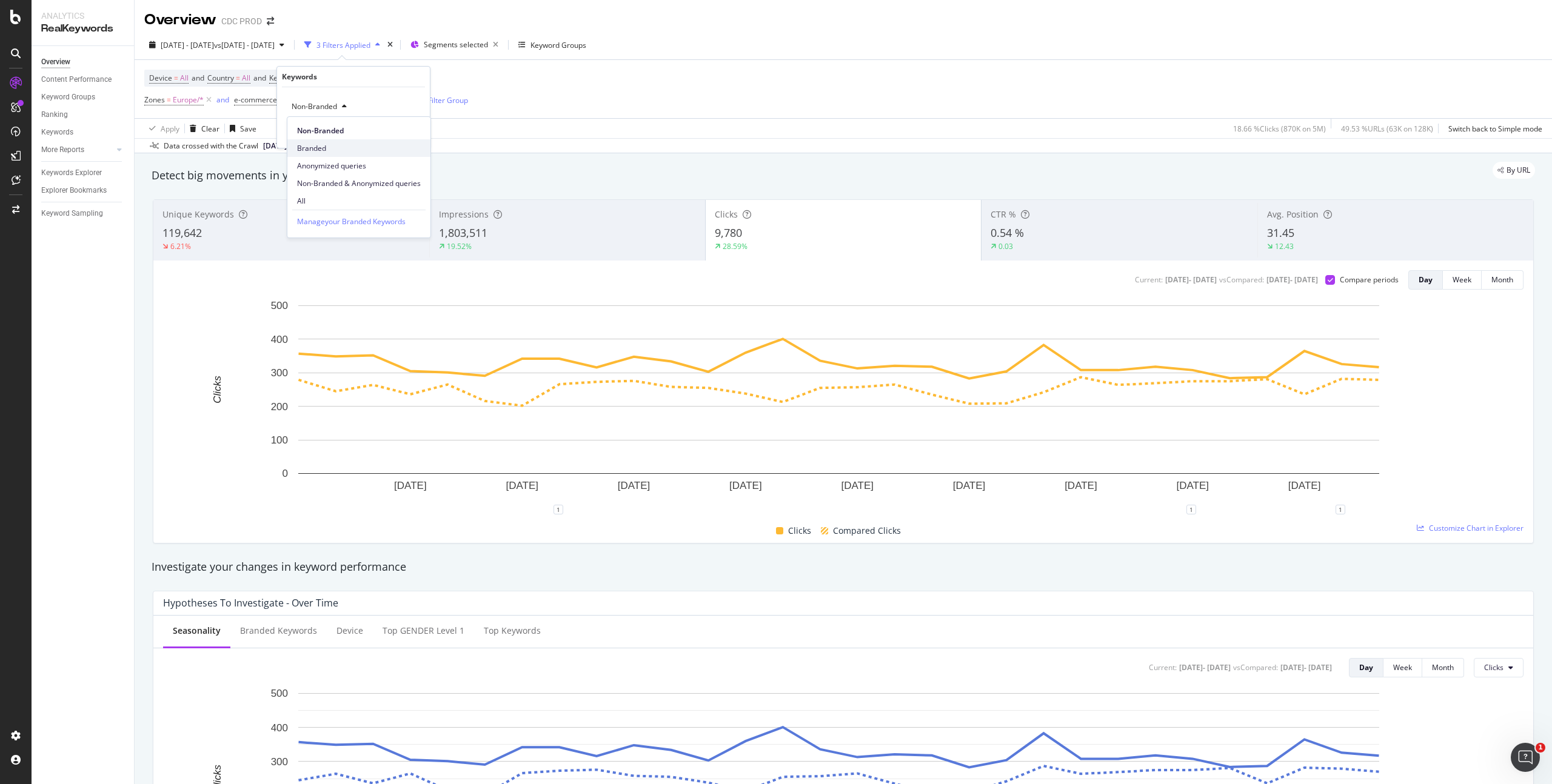
click at [325, 143] on span "Branded" at bounding box center [359, 149] width 124 height 11
click at [411, 134] on div "Apply" at bounding box center [411, 132] width 19 height 10
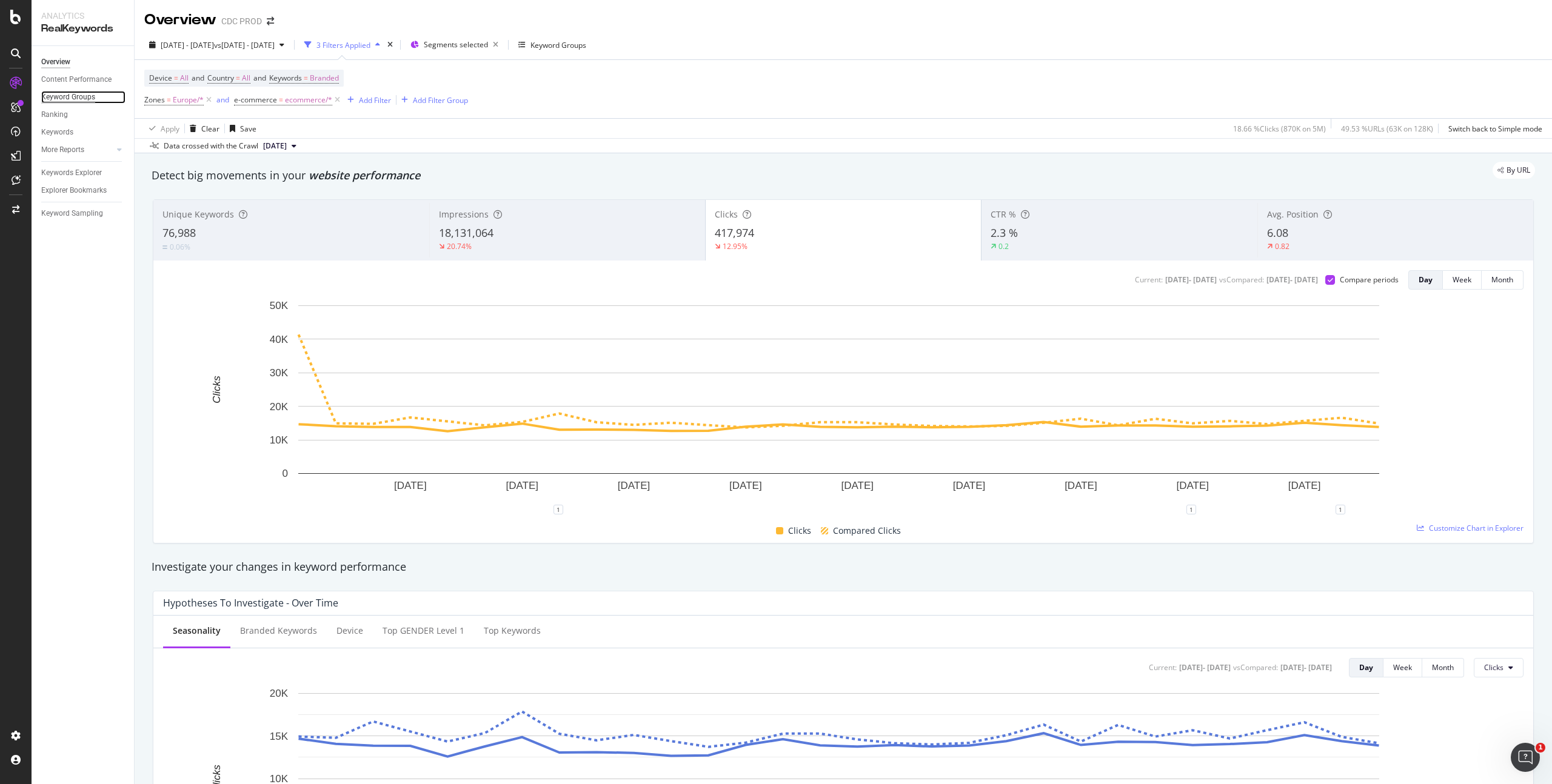
click at [87, 98] on div "Keyword Groups" at bounding box center [68, 97] width 54 height 13
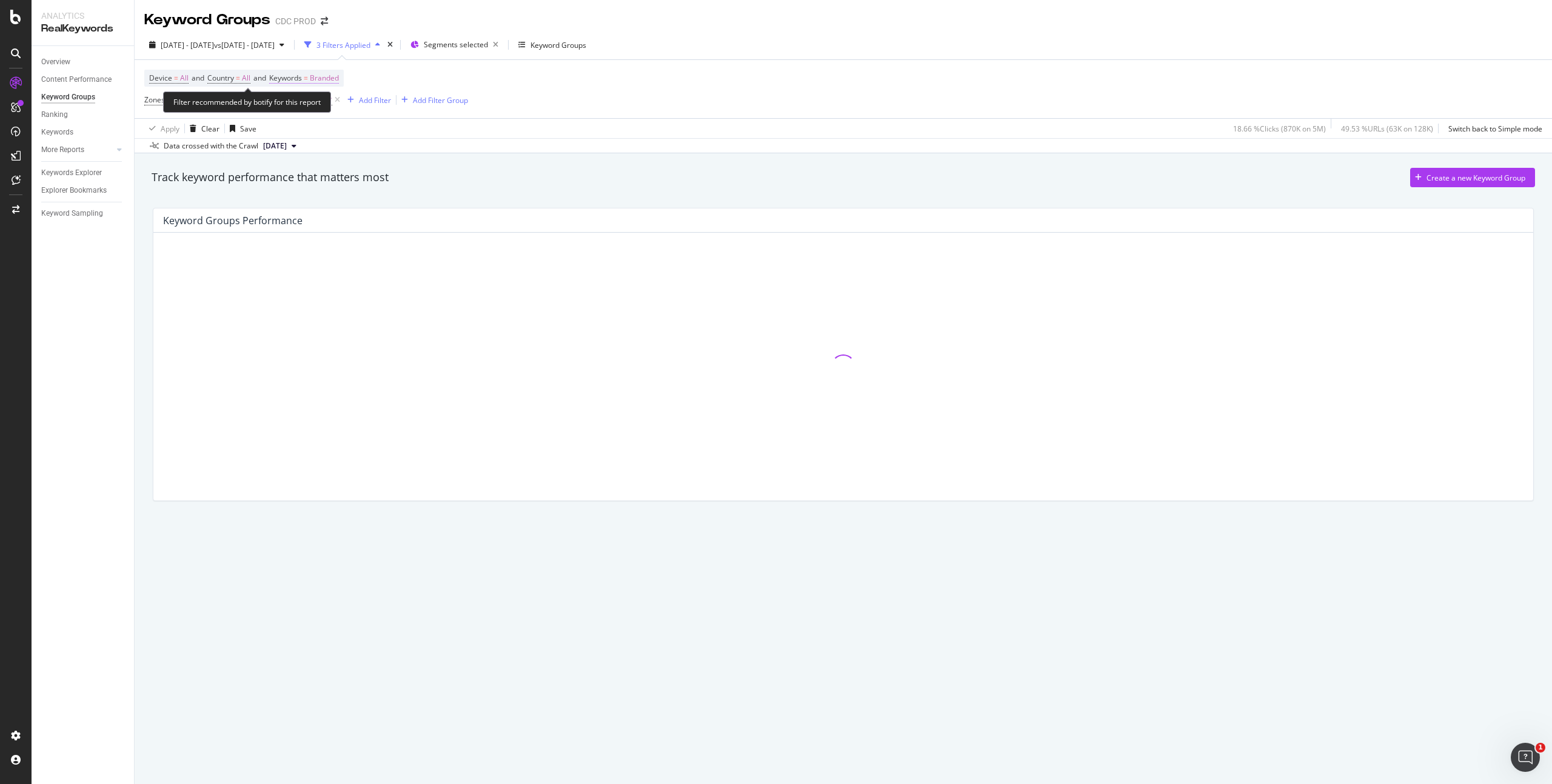
click at [337, 77] on span "Branded" at bounding box center [324, 78] width 29 height 17
click at [322, 99] on div "Branded" at bounding box center [311, 106] width 49 height 18
click at [331, 200] on span "All" at bounding box center [359, 201] width 124 height 11
click at [409, 133] on div "Apply" at bounding box center [411, 132] width 19 height 10
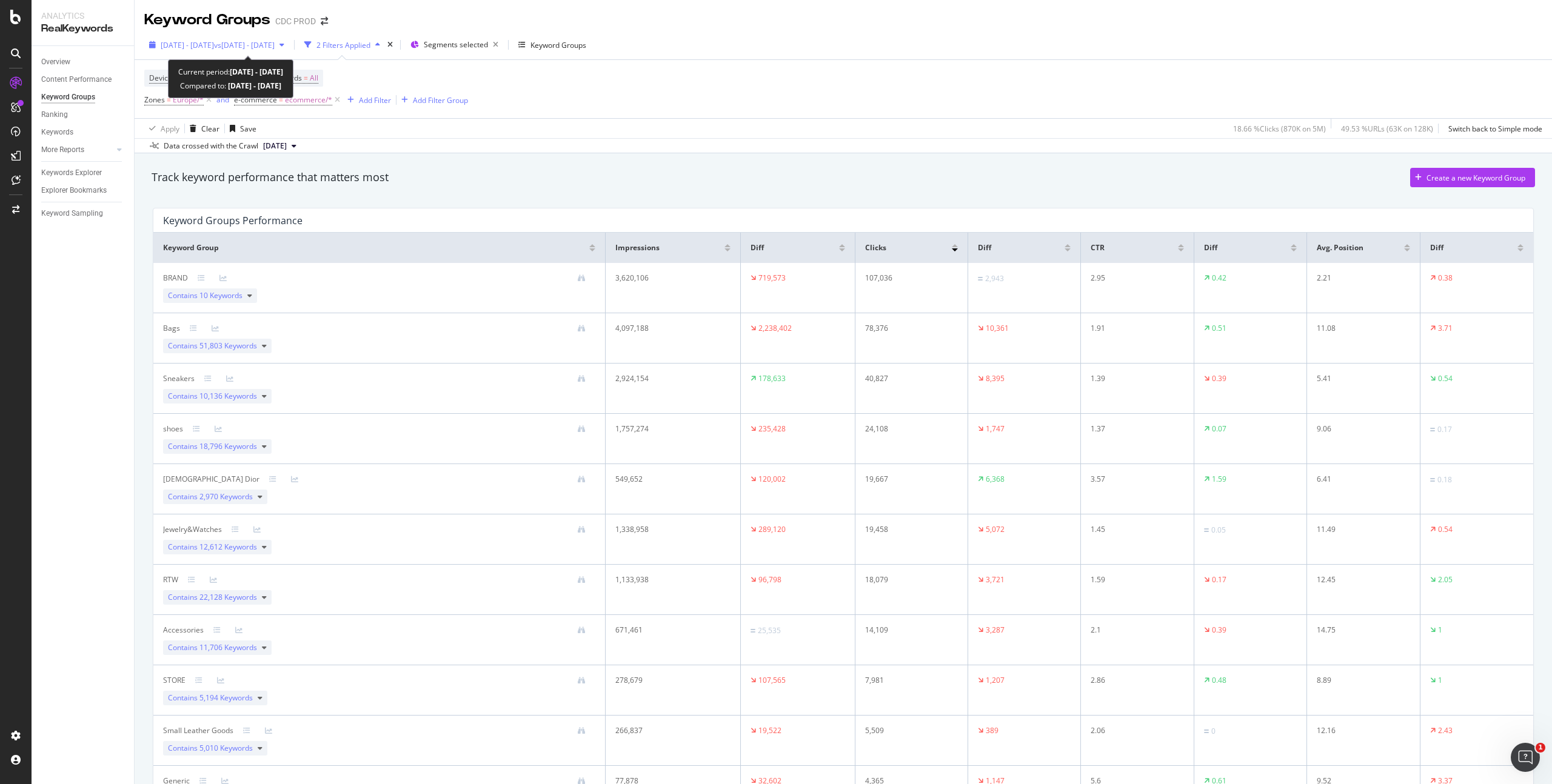
click at [275, 49] on span "vs [DATE] - [DATE]" at bounding box center [244, 45] width 61 height 10
click at [578, 122] on div "Apply Clear Save 18.66 % Clicks ( 870K on 5M ) 49.53 % URLs ( 63K on 128K ) Swi…" at bounding box center [843, 128] width 1418 height 20
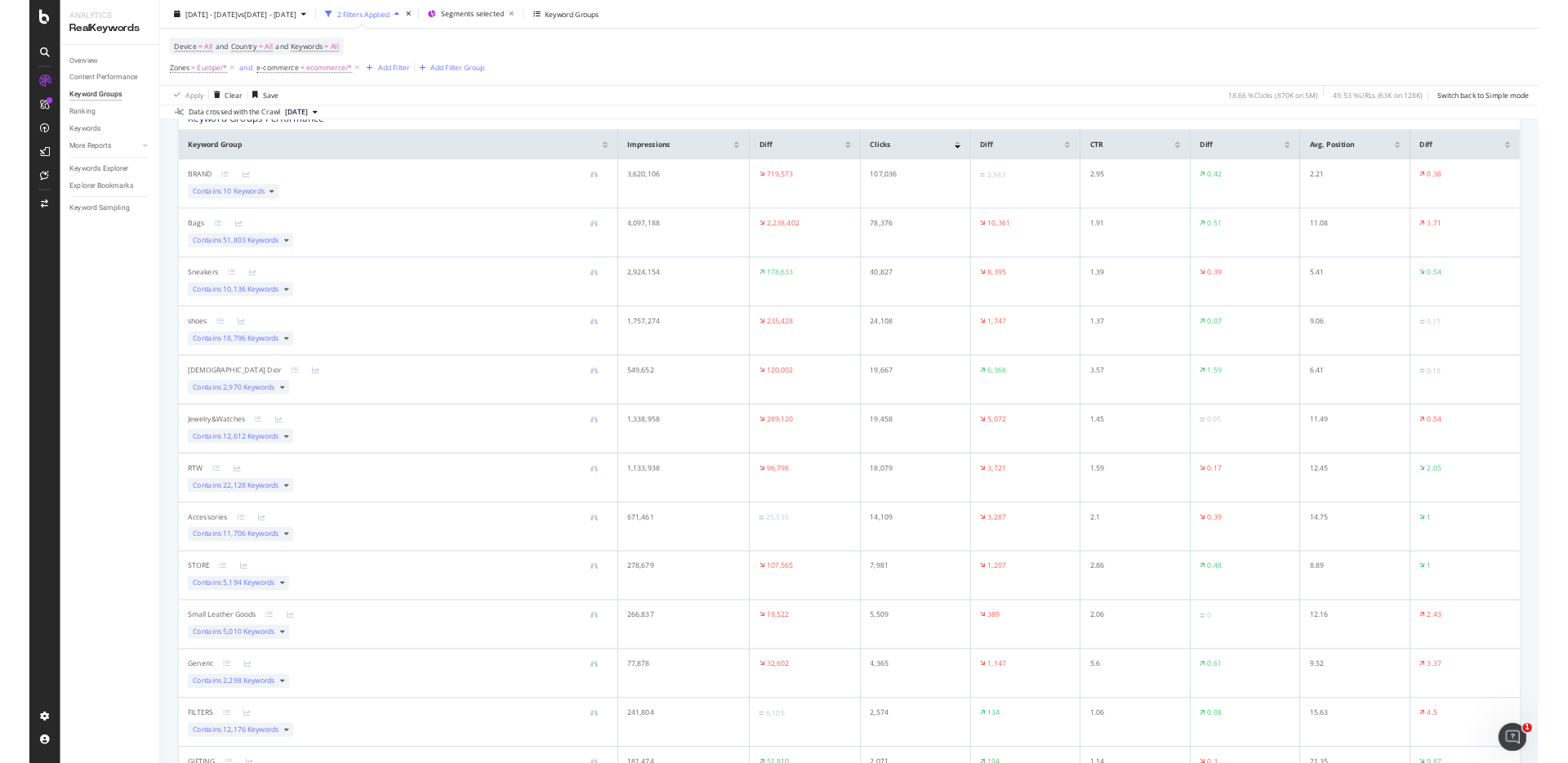
scroll to position [117, 0]
